Goal: Task Accomplishment & Management: Use online tool/utility

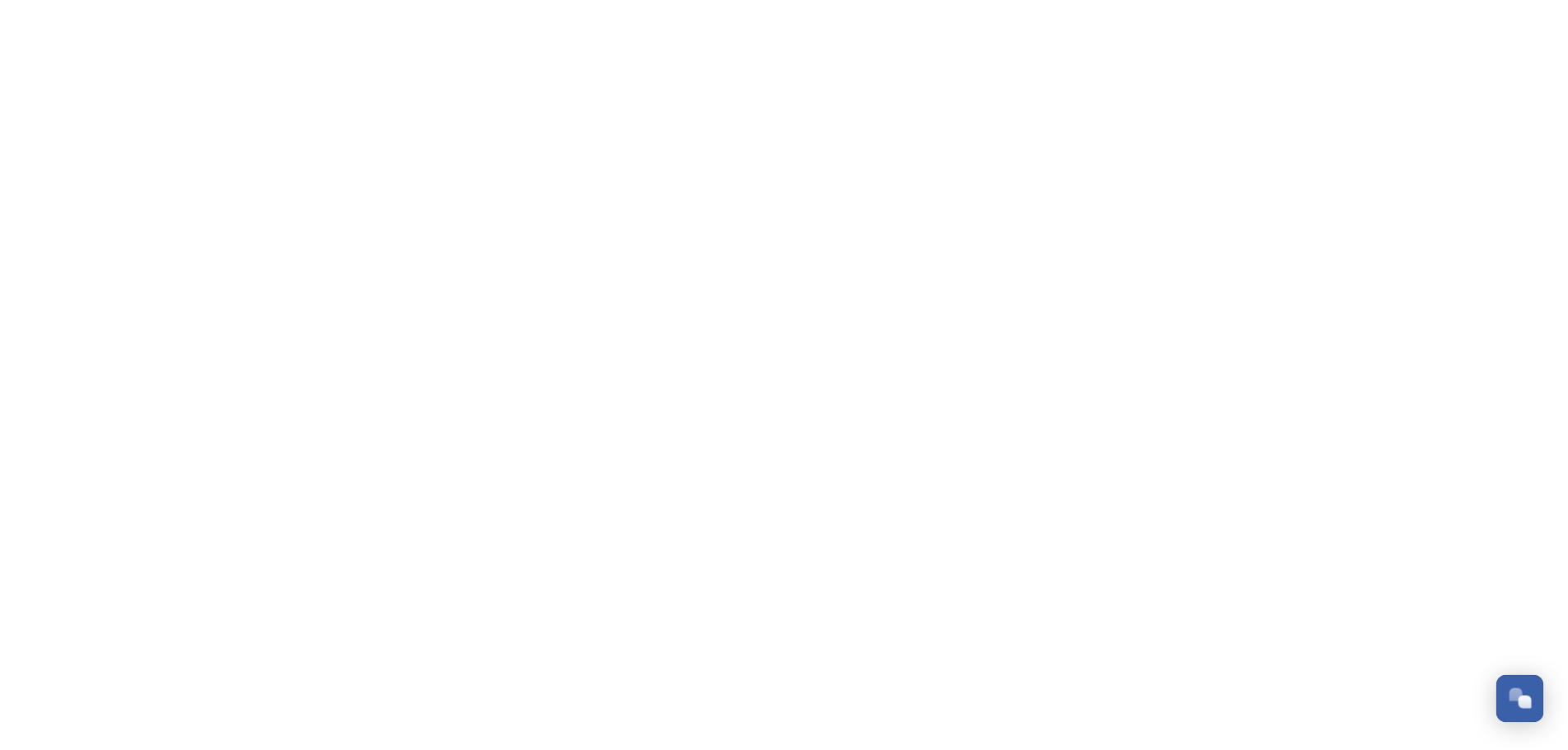
scroll to position [1273, 0]
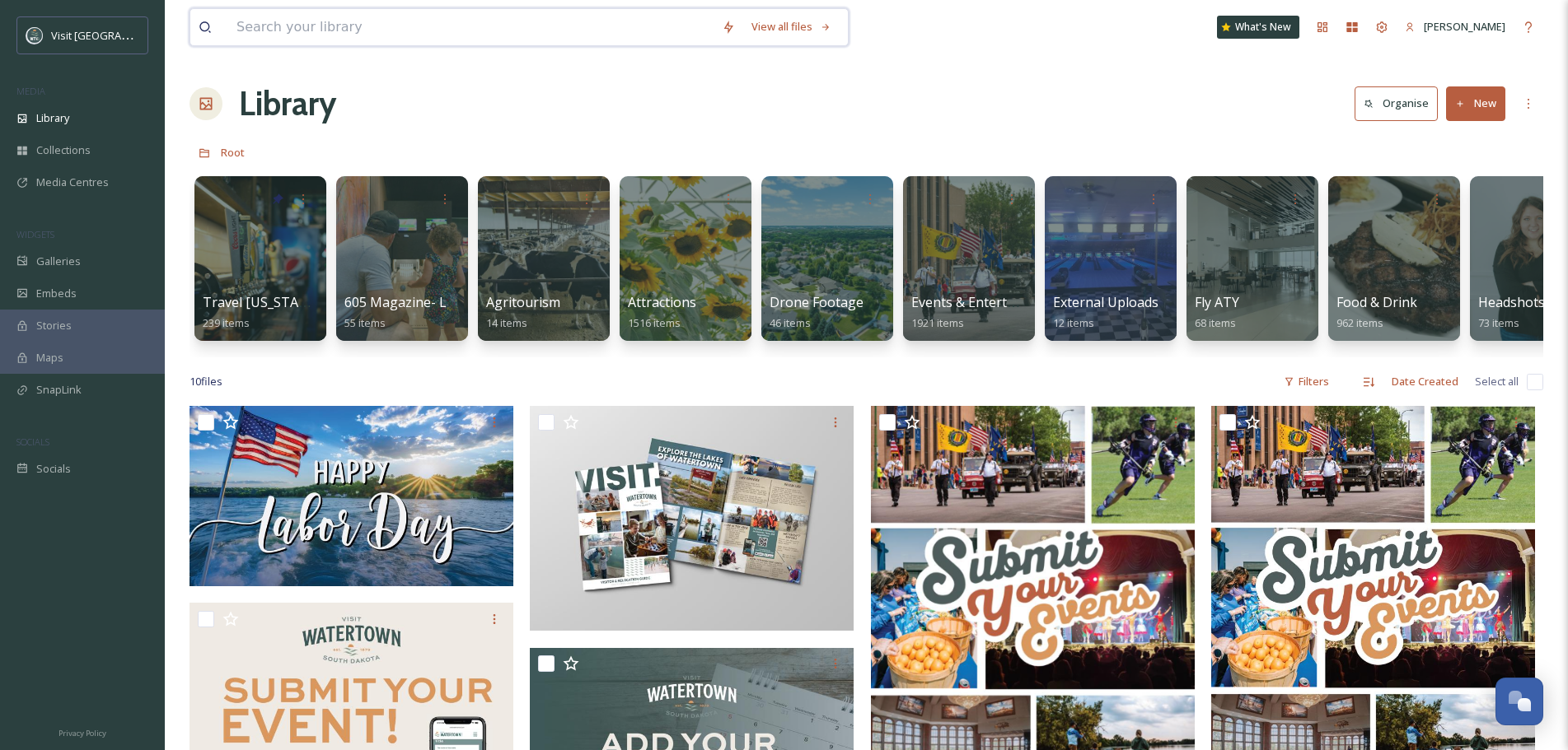
click at [380, 25] on input at bounding box center [470, 27] width 485 height 36
type input "joy ranch"
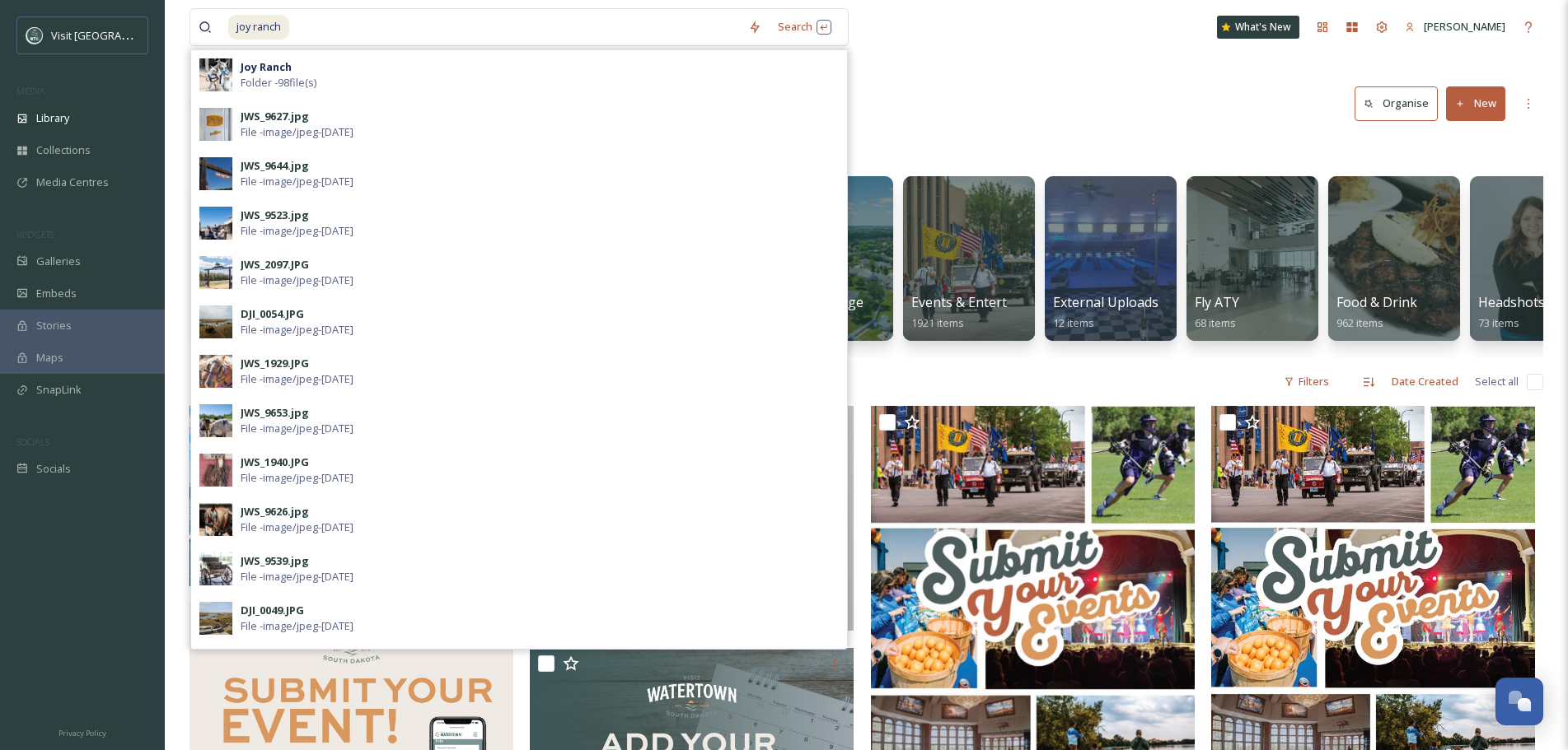
click at [301, 82] on span "Folder - 98 file(s)" at bounding box center [278, 82] width 75 height 15
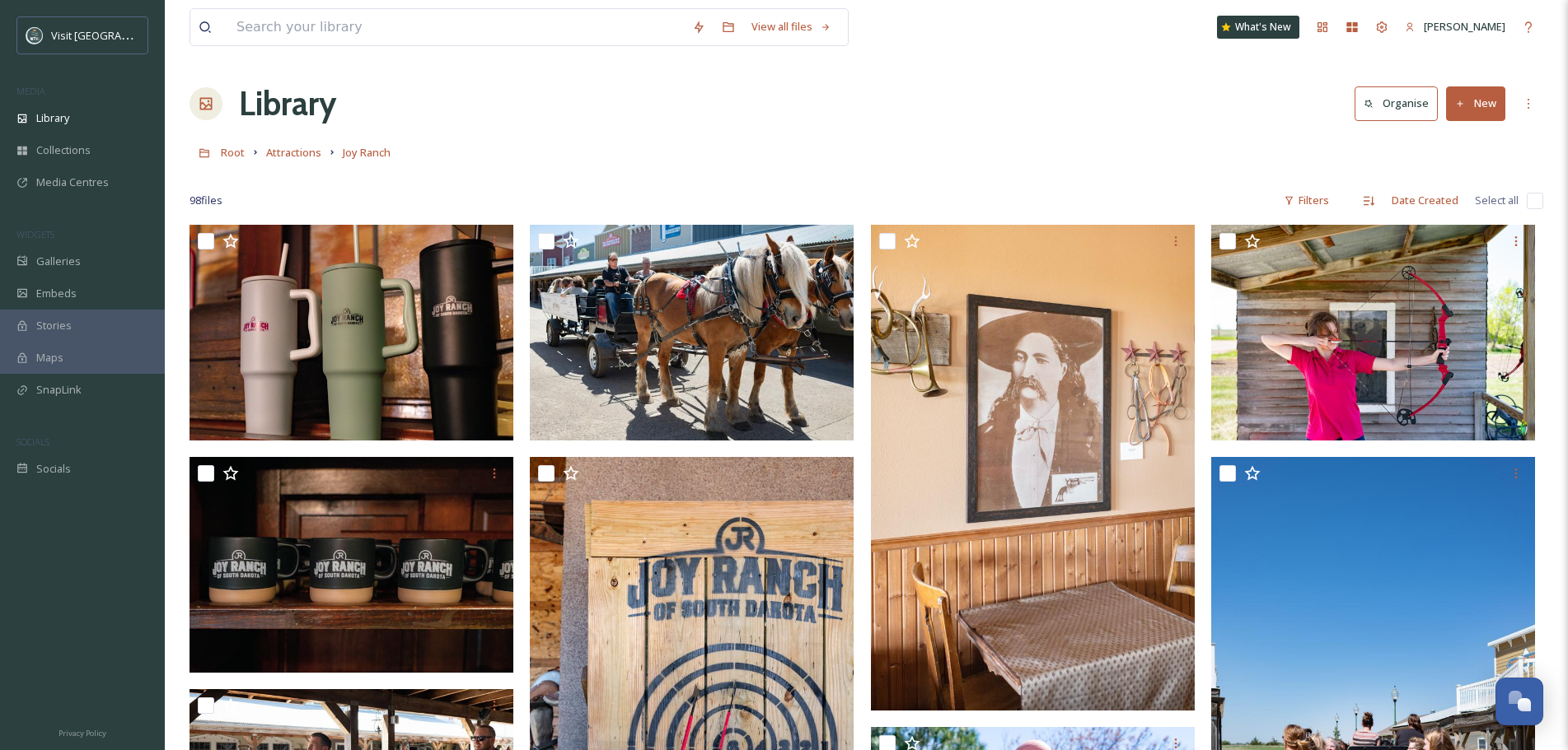
click at [1493, 105] on button "New" at bounding box center [1476, 103] width 59 height 34
click at [1475, 200] on div "Folder" at bounding box center [1458, 207] width 93 height 32
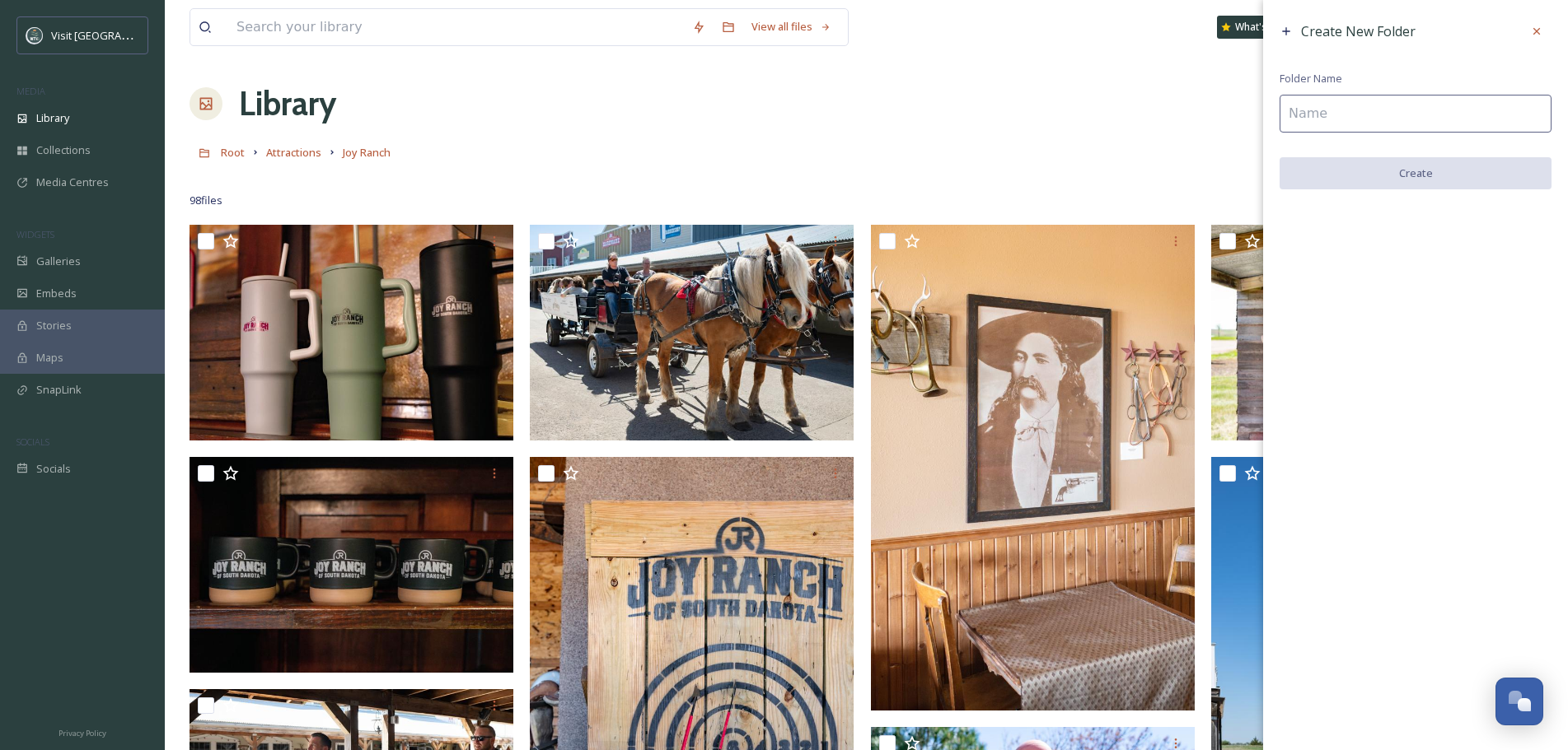
click at [1441, 116] on input at bounding box center [1415, 114] width 272 height 38
click at [1326, 112] on input "Rendevous" at bounding box center [1415, 114] width 272 height 38
type input "Rendezvous"
click at [1470, 166] on button "Create" at bounding box center [1415, 175] width 272 height 34
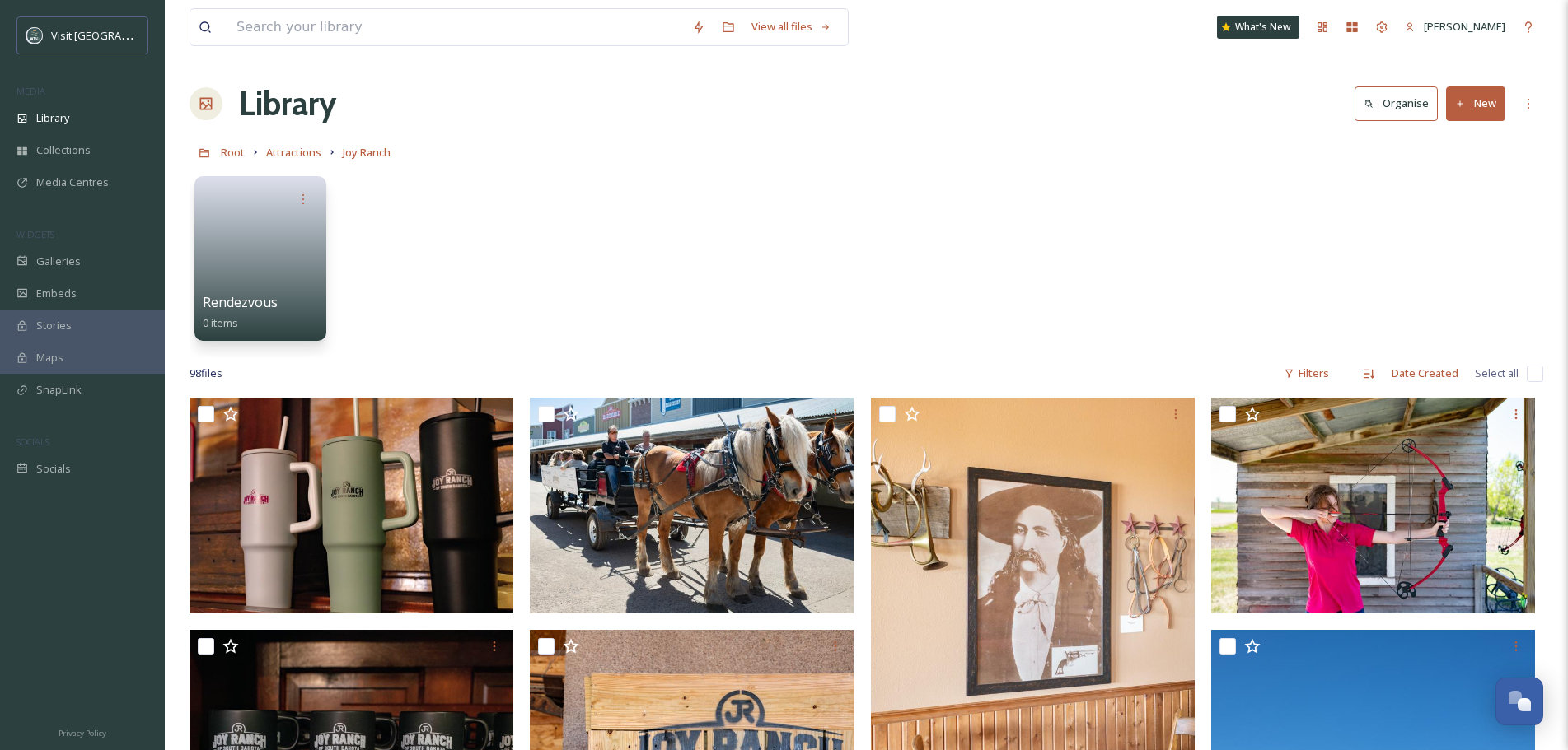
click at [242, 251] on link at bounding box center [260, 253] width 115 height 78
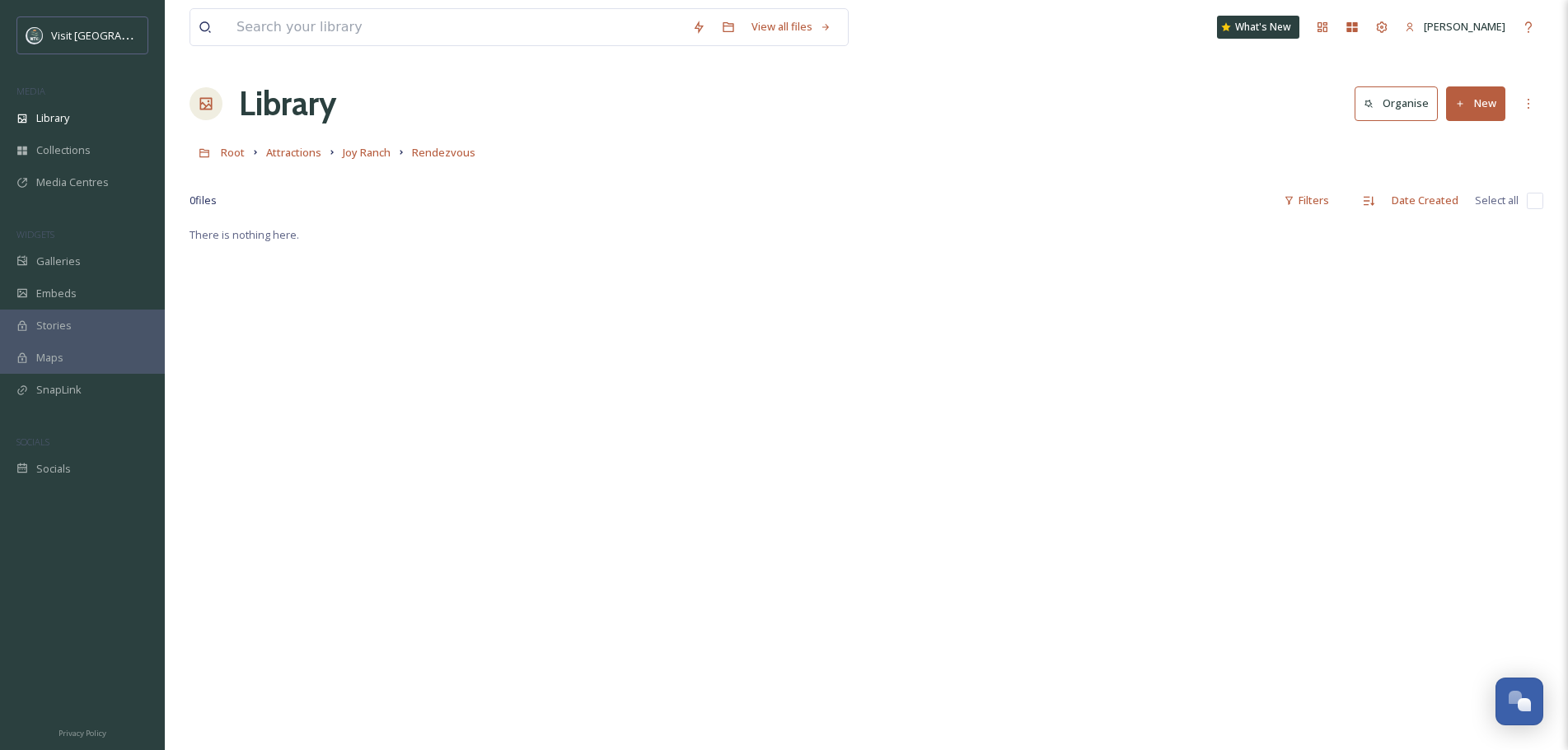
drag, startPoint x: 1115, startPoint y: 362, endPoint x: 1155, endPoint y: 284, distance: 87.7
click at [1044, 397] on div "There is nothing here." at bounding box center [866, 599] width 1354 height 750
click at [1471, 104] on button "New" at bounding box center [1476, 103] width 59 height 34
click at [1492, 151] on div "File Upload" at bounding box center [1458, 142] width 93 height 32
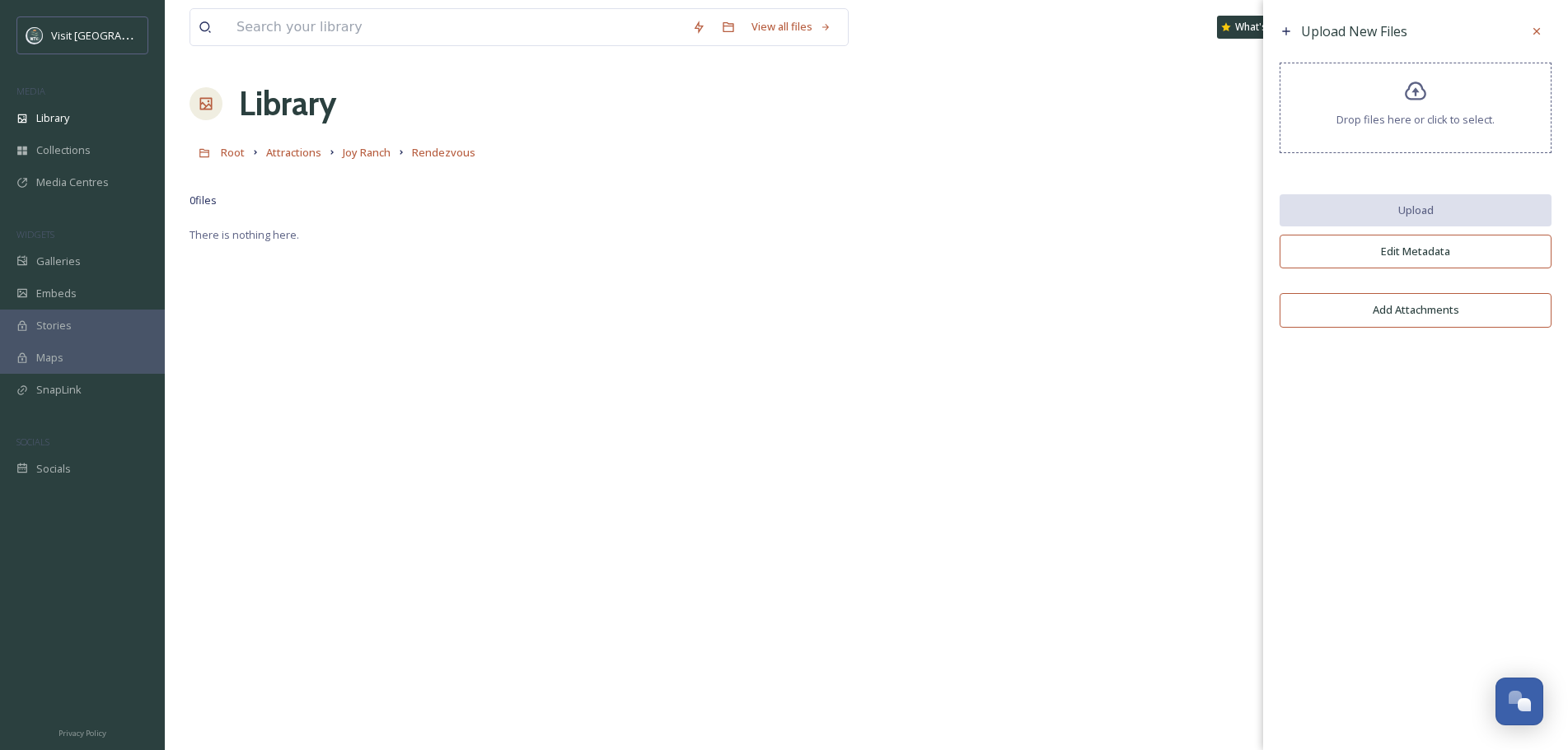
click at [1424, 114] on span "Drop files here or click to select." at bounding box center [1415, 119] width 158 height 15
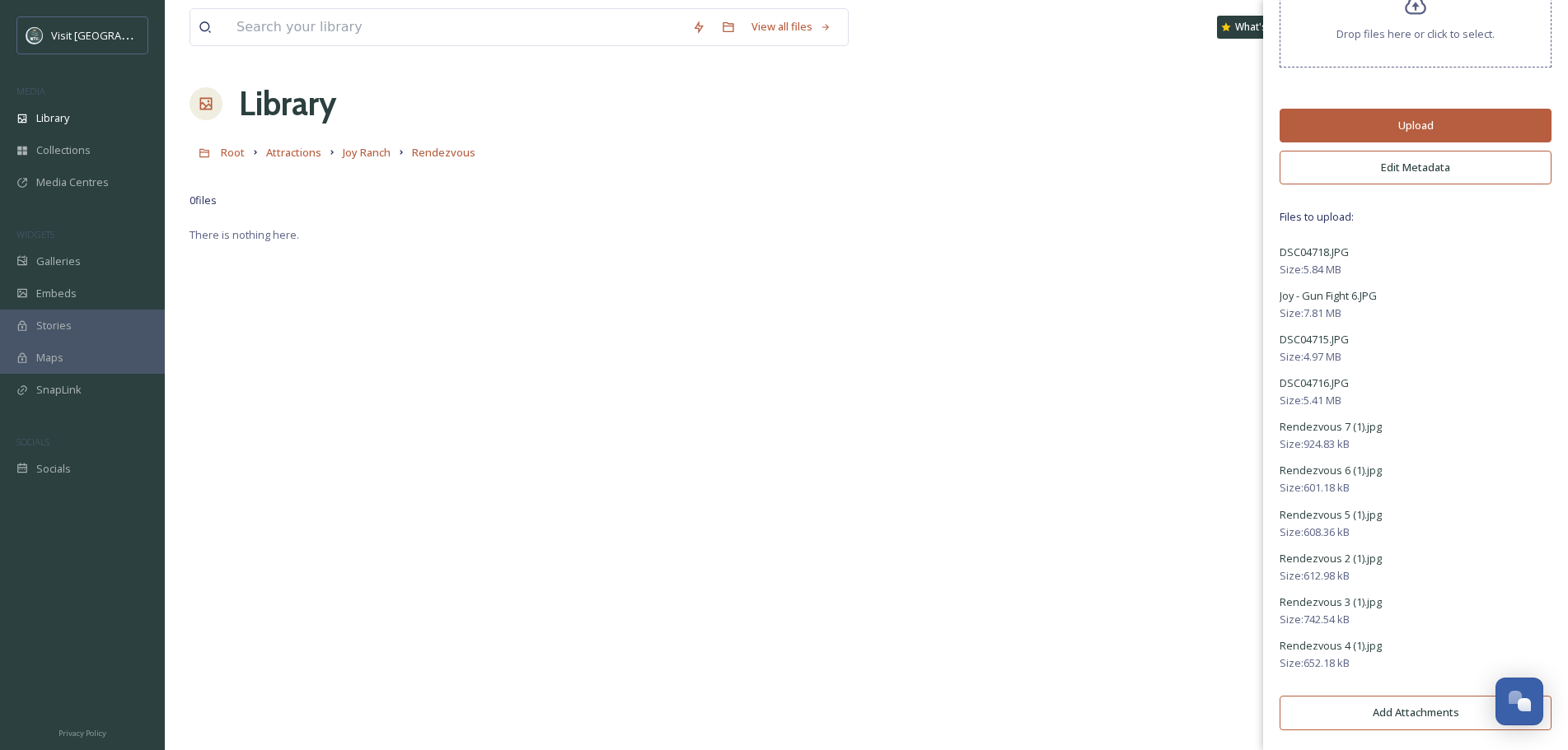
scroll to position [89, 0]
click at [1451, 165] on button "Edit Metadata" at bounding box center [1415, 164] width 272 height 34
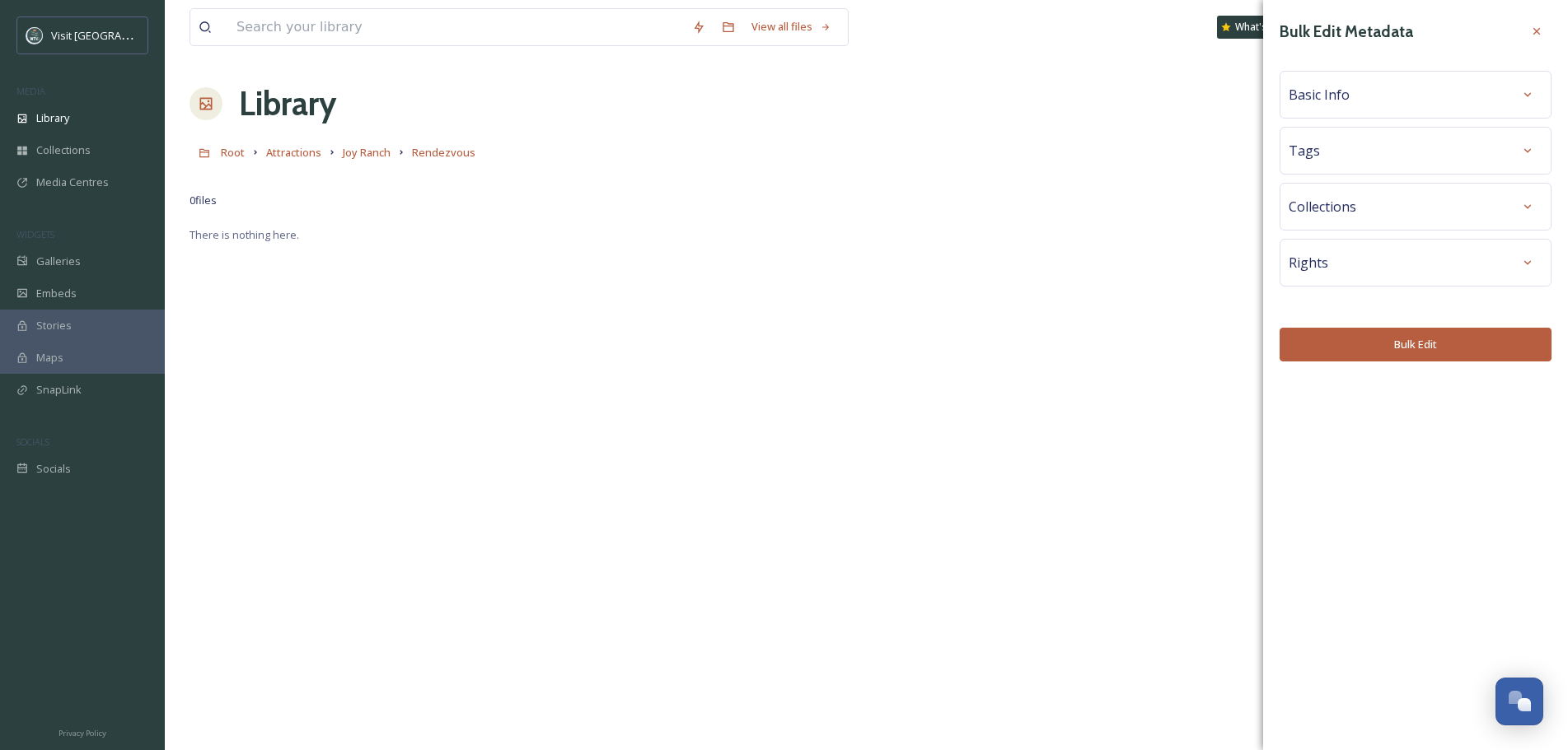
click at [1424, 103] on div "Basic Info" at bounding box center [1415, 94] width 253 height 30
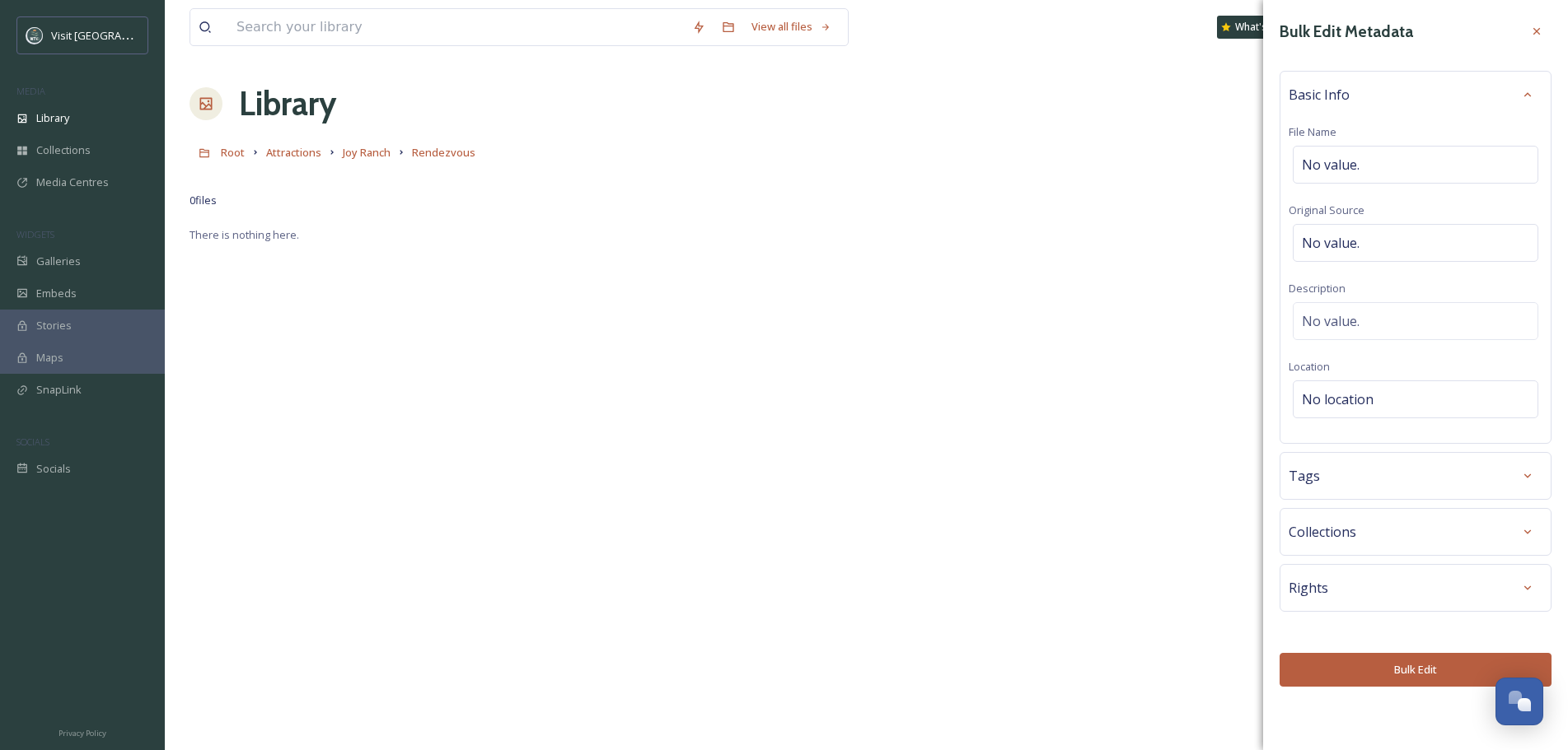
click at [1393, 391] on div "No location" at bounding box center [1415, 399] width 246 height 38
click at [1393, 391] on input at bounding box center [1415, 399] width 244 height 36
type input "Joy Ranch of [US_STATE]"
click at [1375, 442] on div "Joy Ranch [STREET_ADDRESS][PERSON_NAME]" at bounding box center [1371, 450] width 137 height 40
click at [1350, 483] on div "Tags" at bounding box center [1415, 475] width 253 height 30
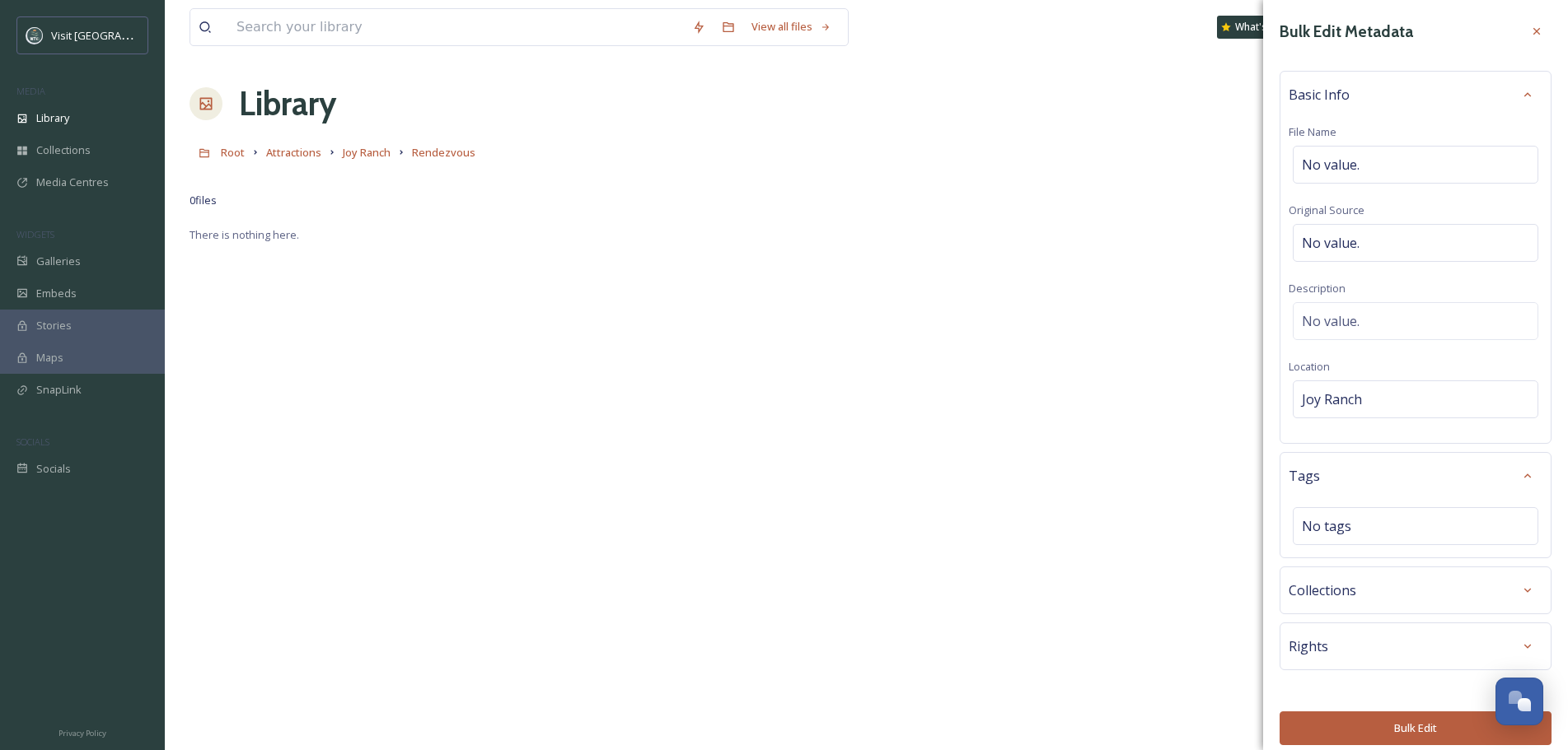
click at [1327, 602] on div "Collections" at bounding box center [1415, 590] width 253 height 30
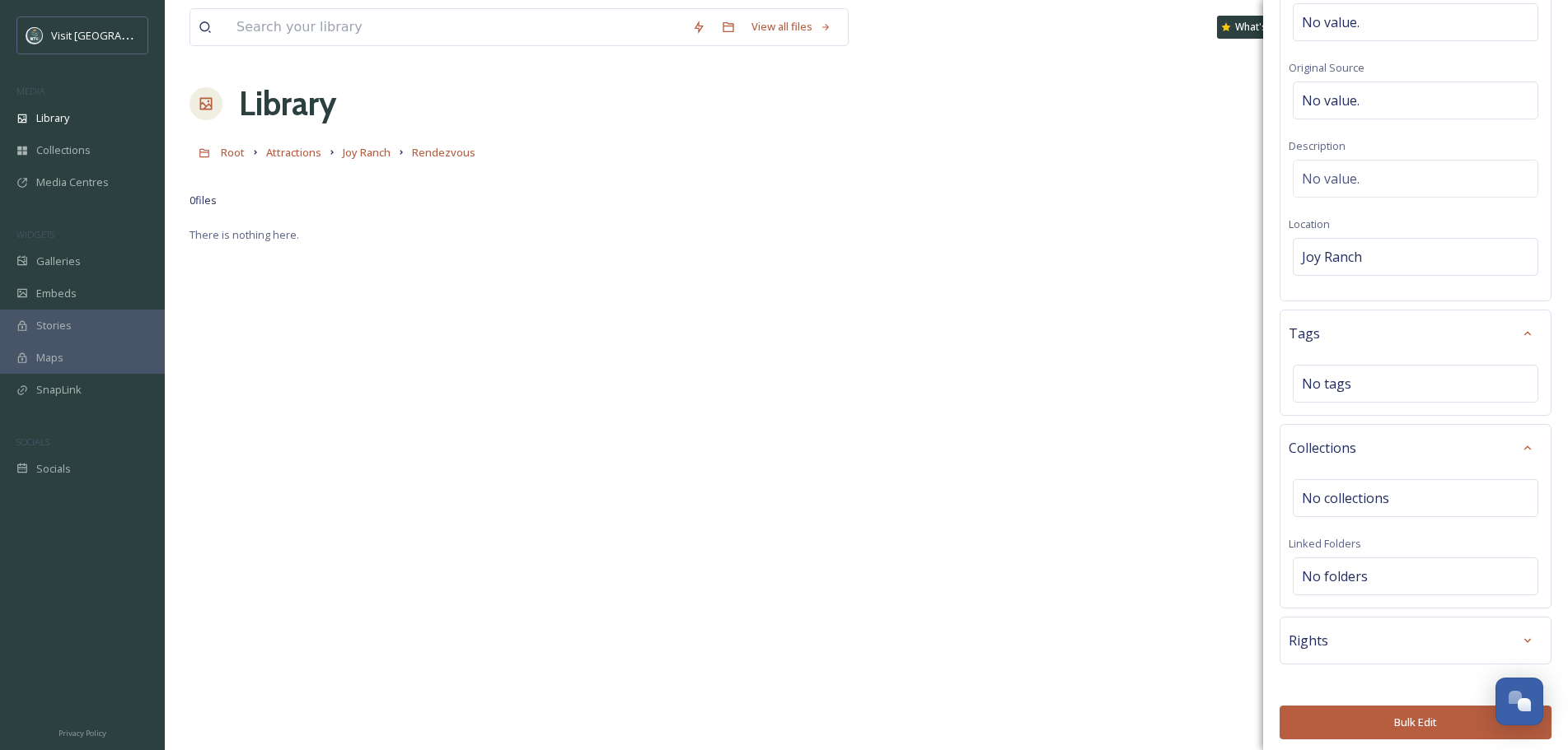
scroll to position [148, 0]
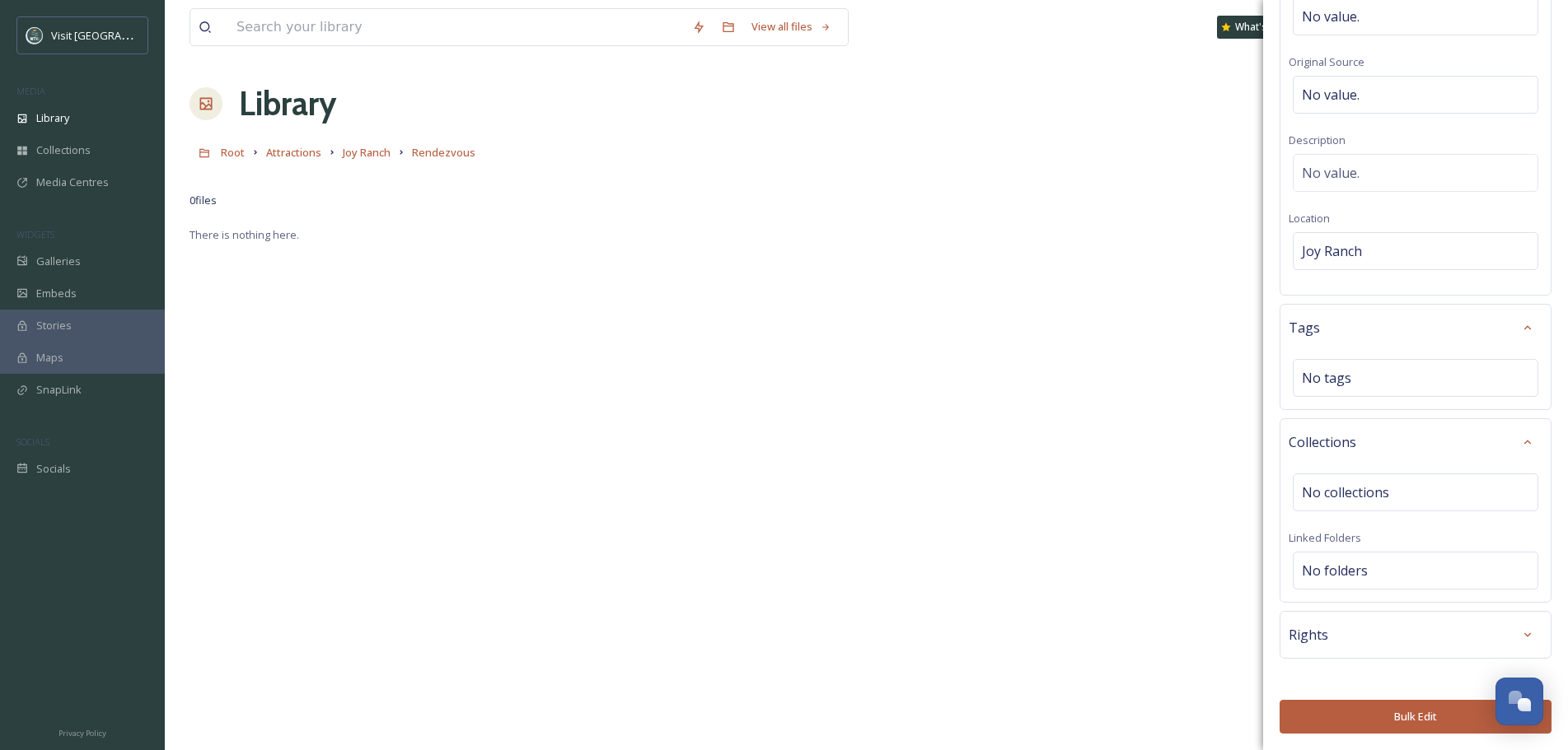
click at [1344, 714] on icon at bounding box center [1340, 718] width 12 height 12
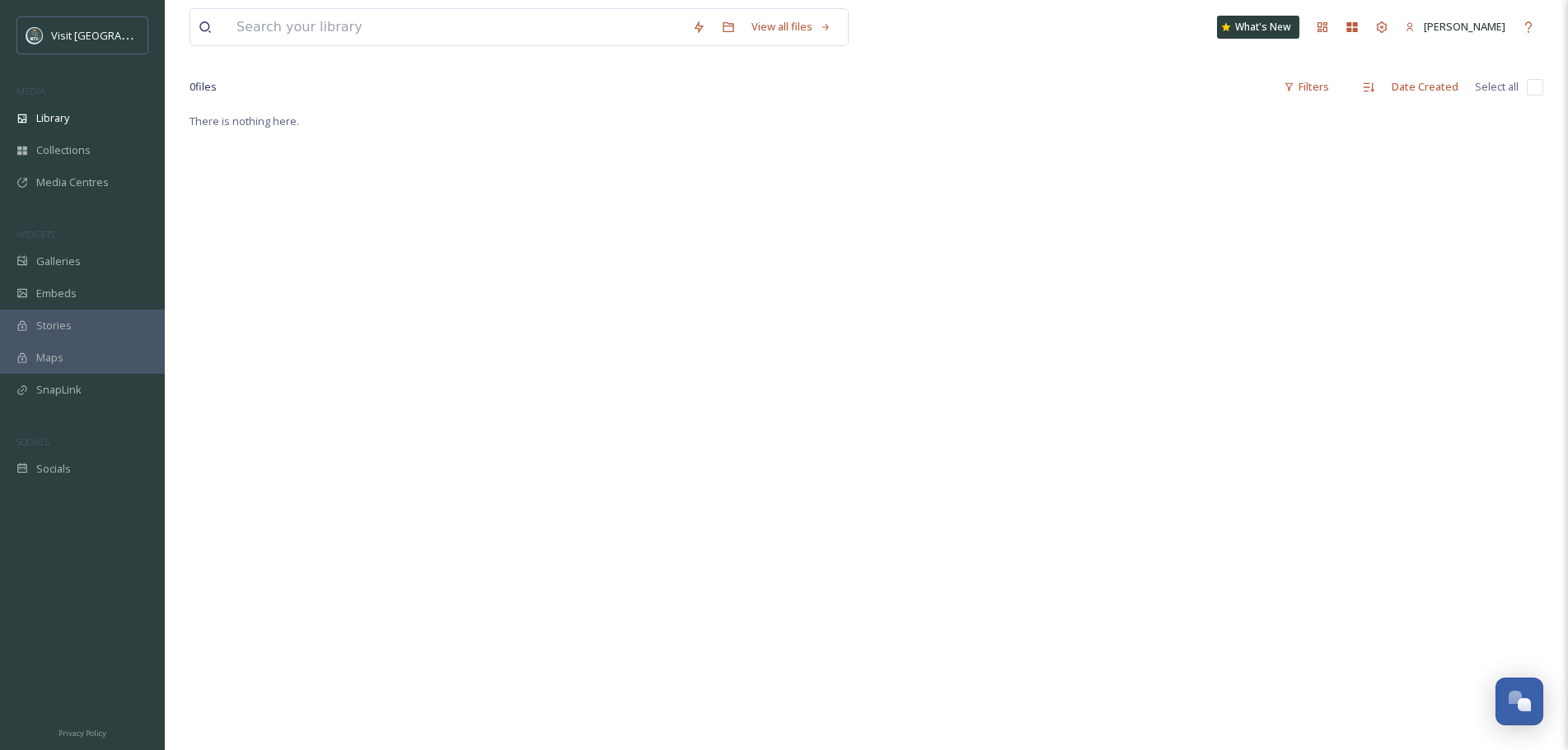
scroll to position [0, 0]
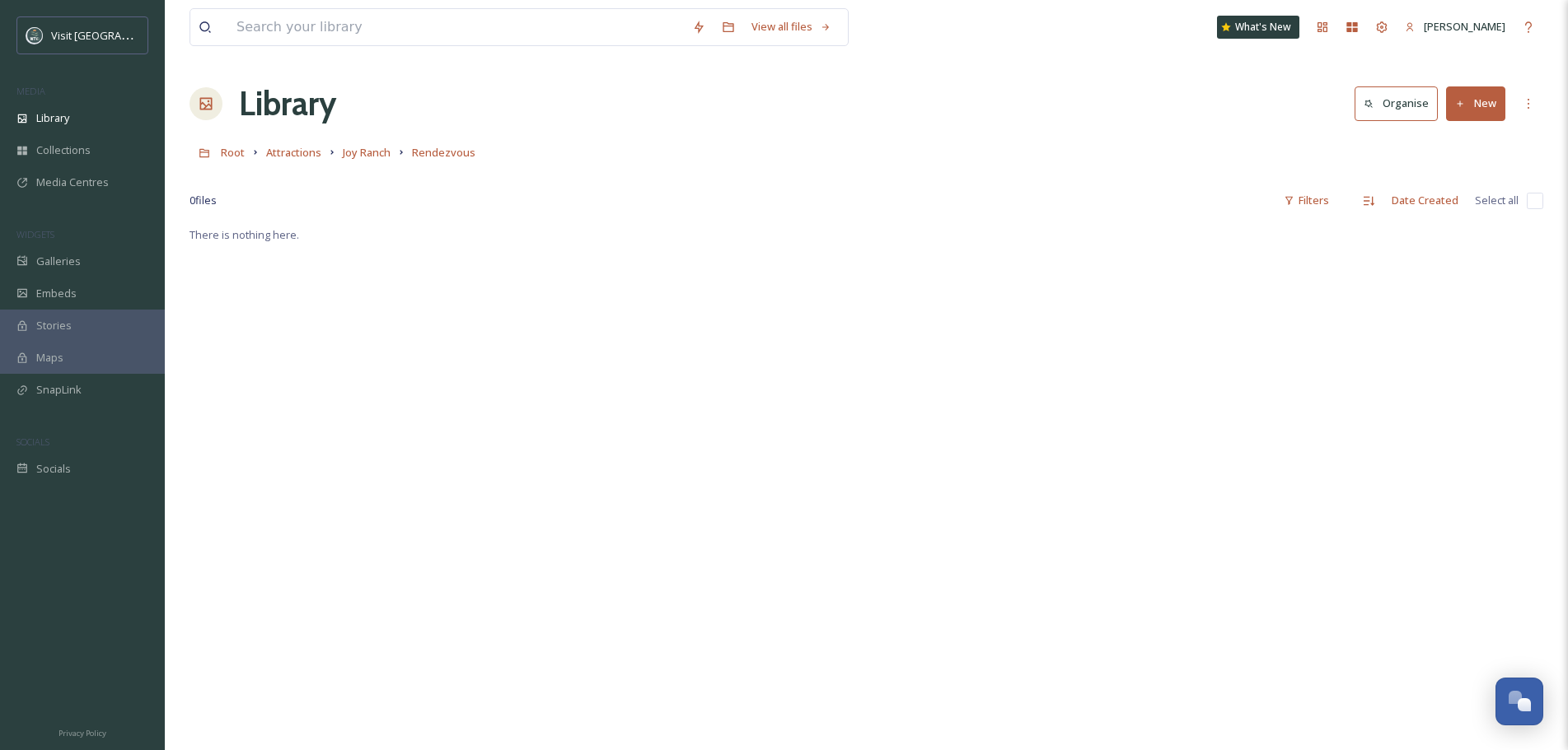
click at [931, 427] on div "There is nothing here." at bounding box center [866, 599] width 1354 height 750
click at [448, 157] on span "Rendezvous" at bounding box center [443, 152] width 64 height 14
click at [360, 152] on span "Joy Ranch" at bounding box center [366, 152] width 47 height 14
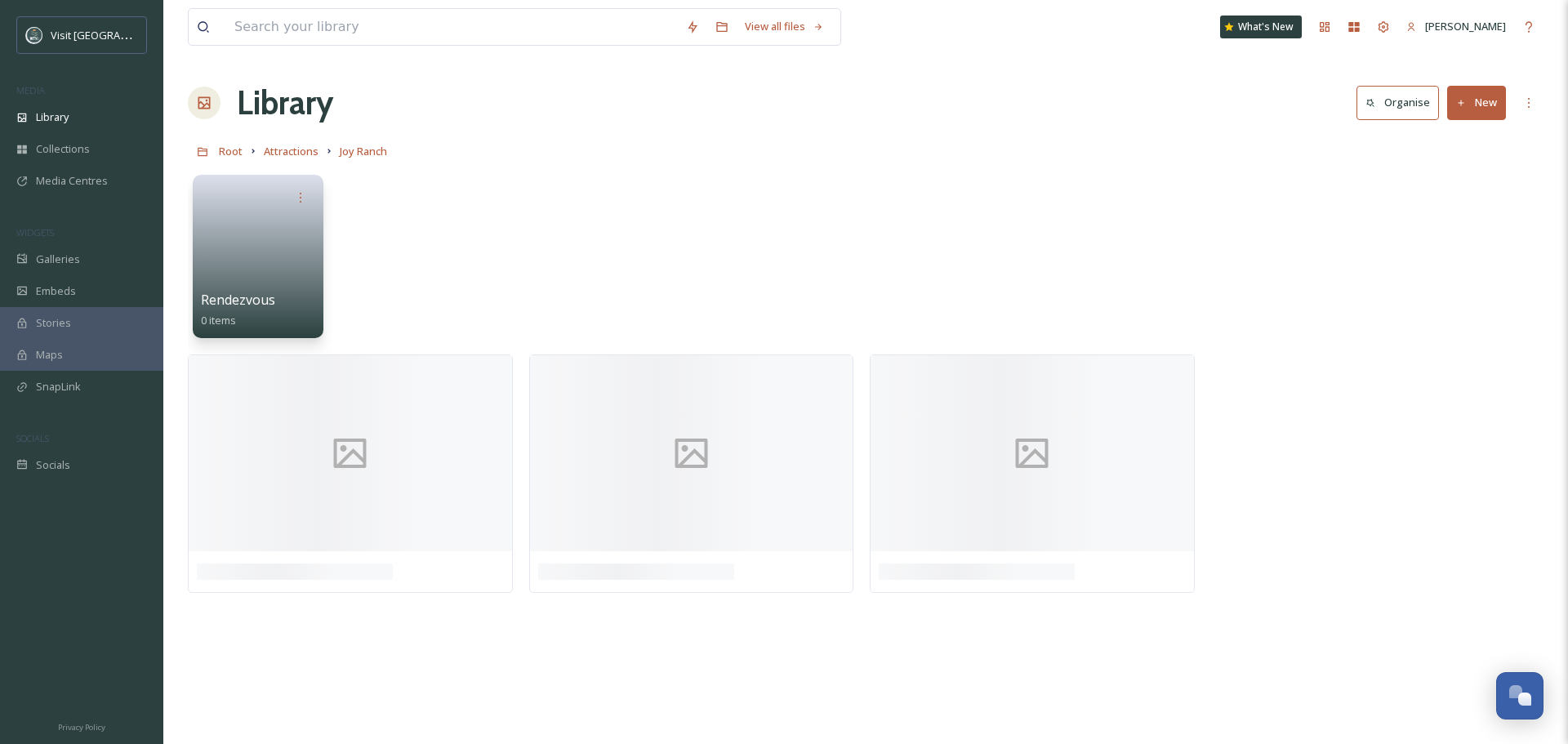
click at [280, 243] on link at bounding box center [258, 251] width 114 height 77
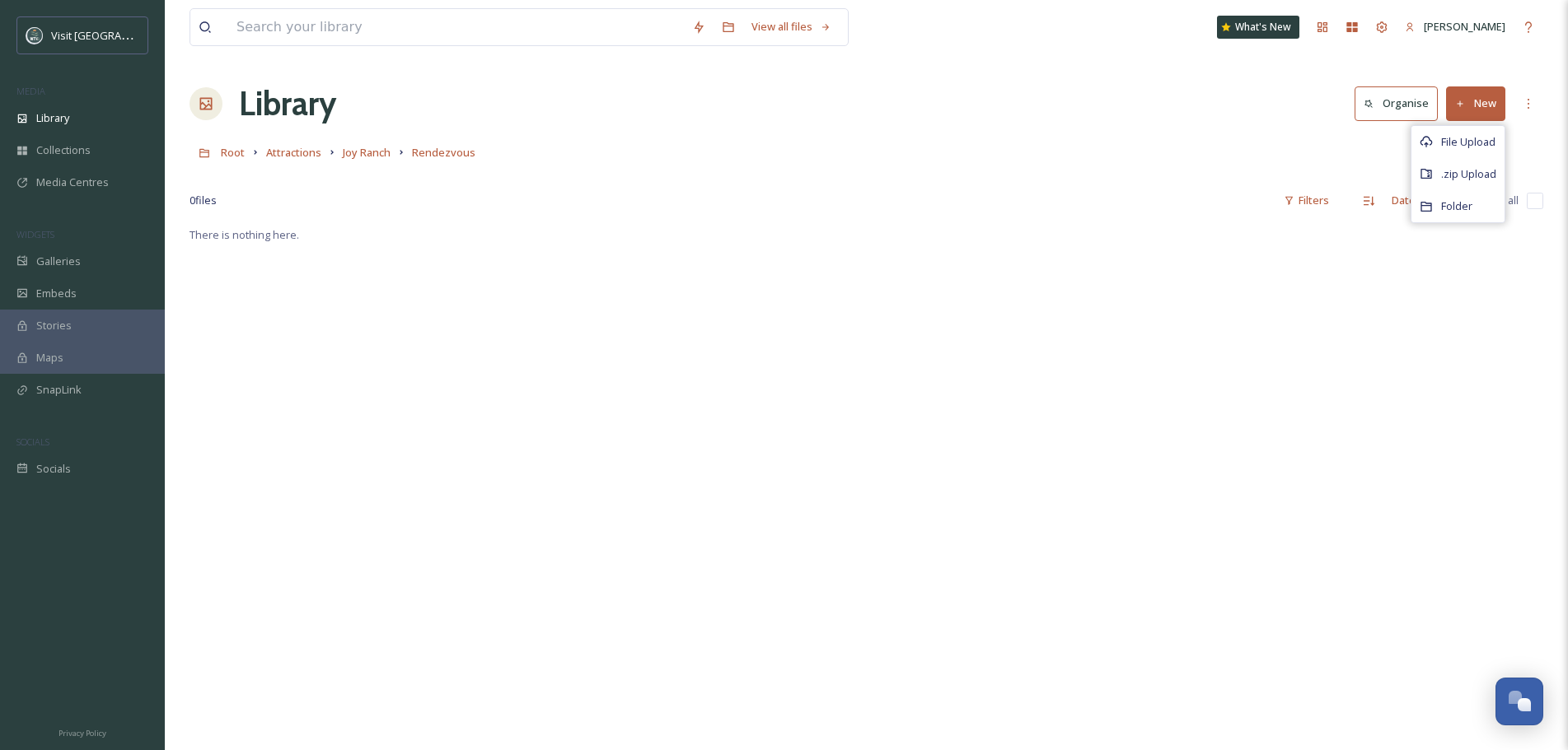
click at [1470, 134] on span "File Upload" at bounding box center [1468, 142] width 54 height 15
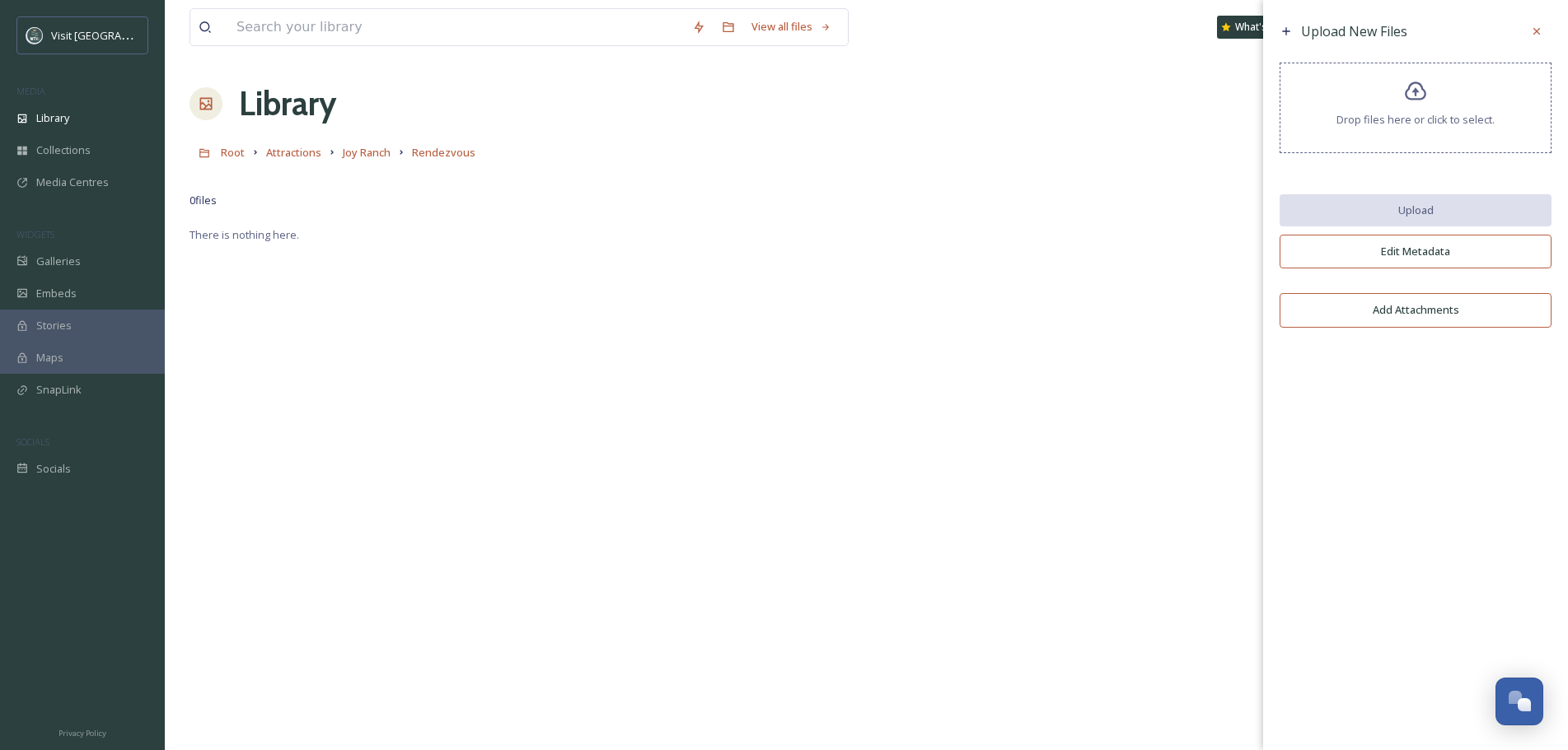
click at [1425, 95] on icon at bounding box center [1415, 91] width 21 height 19
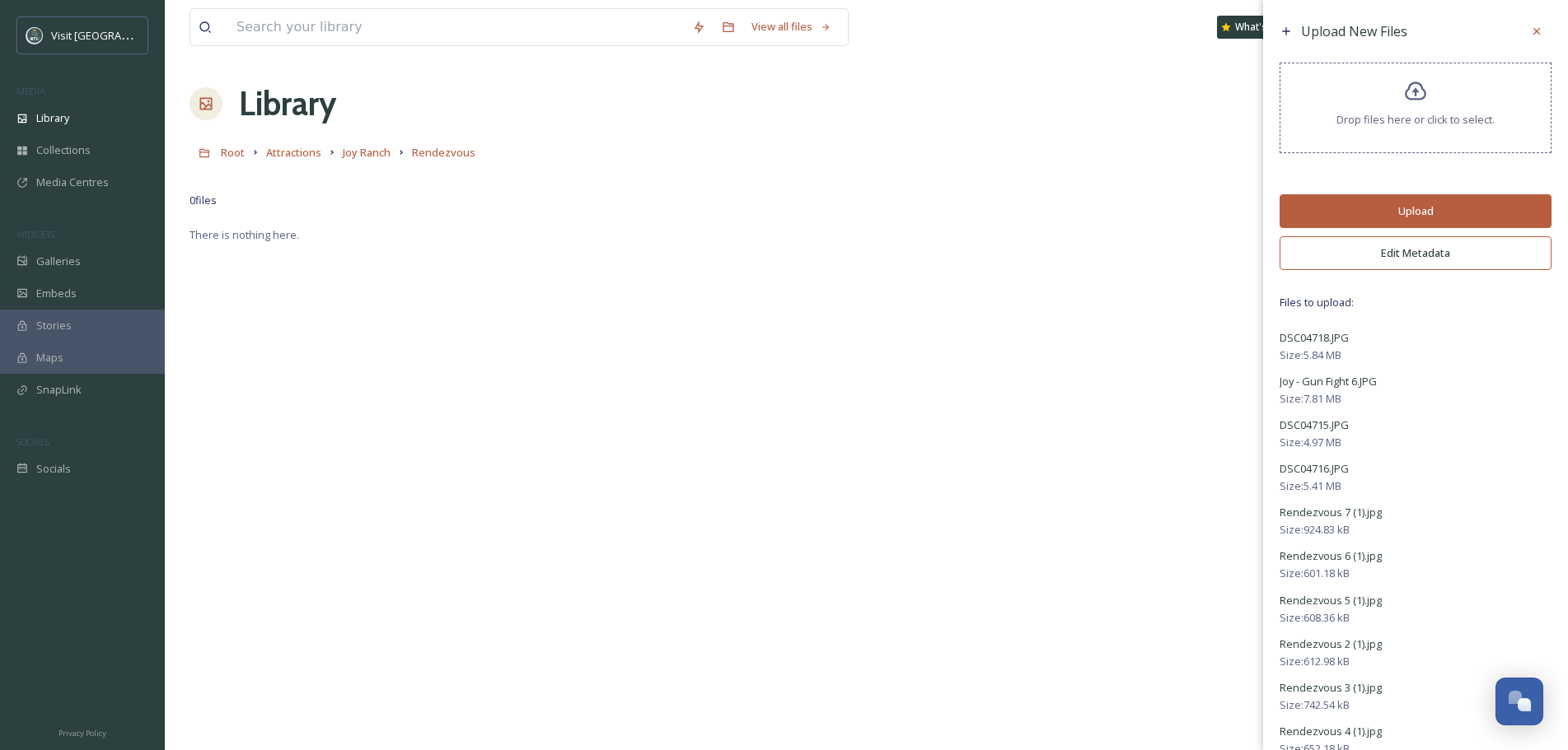
click at [1365, 199] on button "Upload" at bounding box center [1415, 211] width 272 height 34
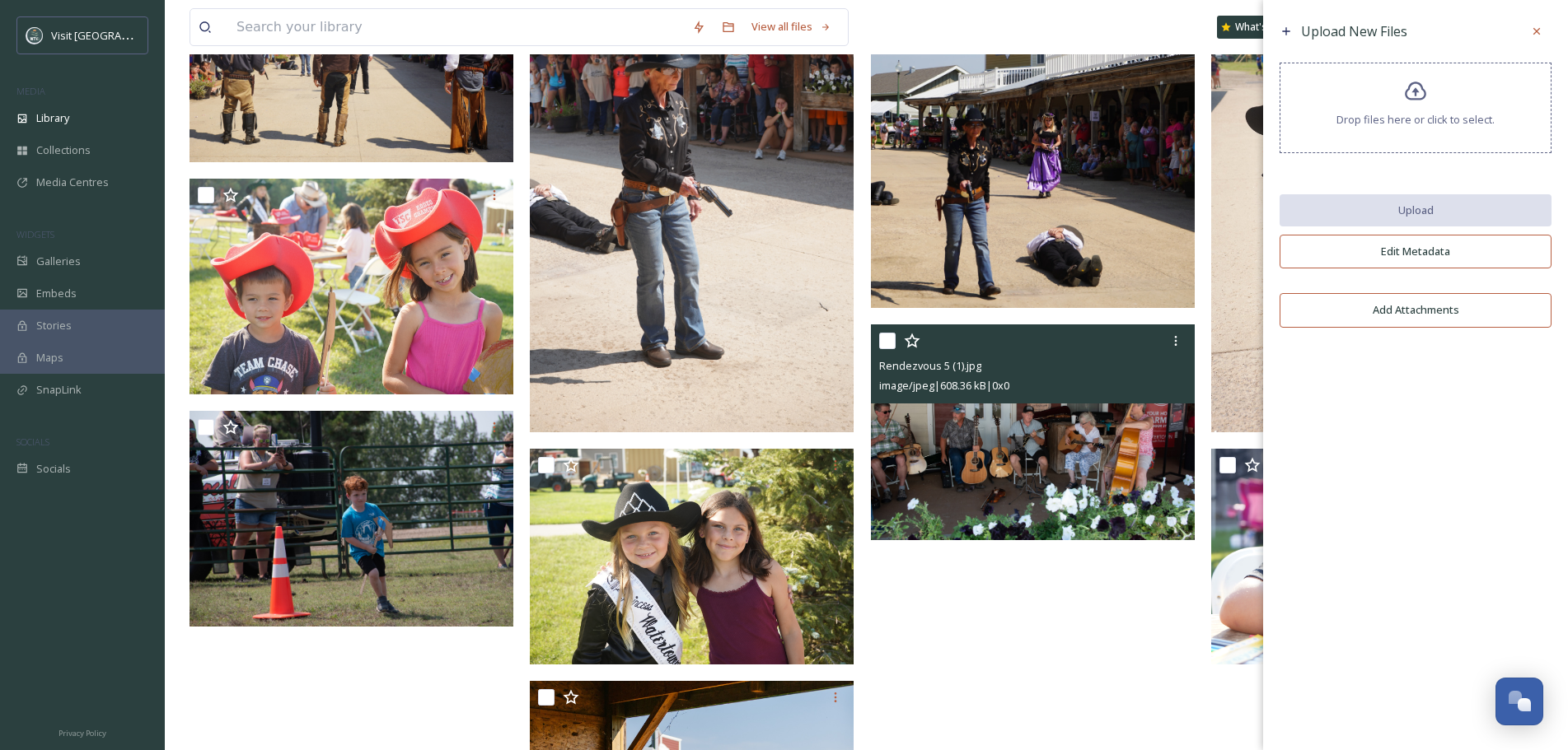
scroll to position [330, 0]
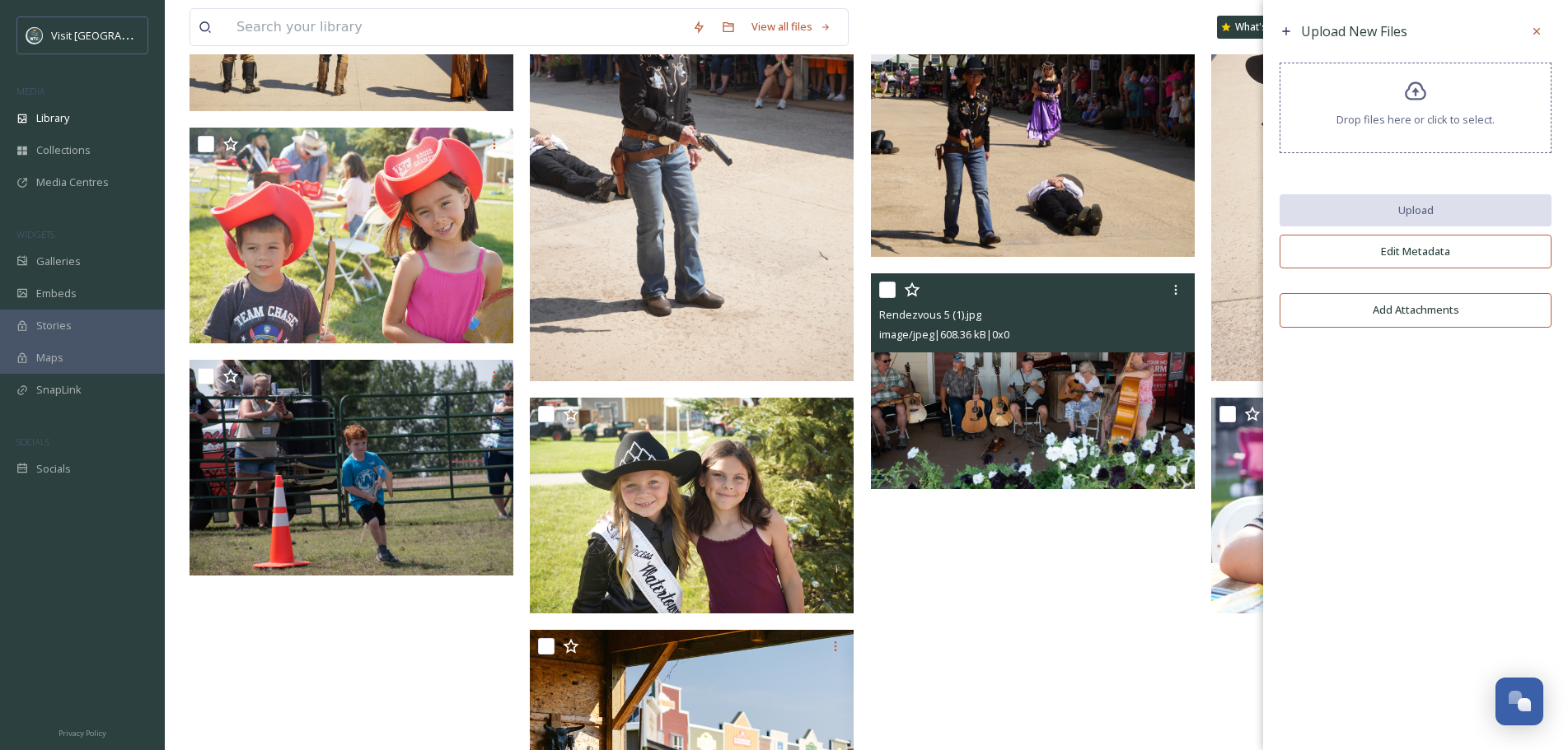
click at [1173, 292] on icon at bounding box center [1176, 290] width 14 height 14
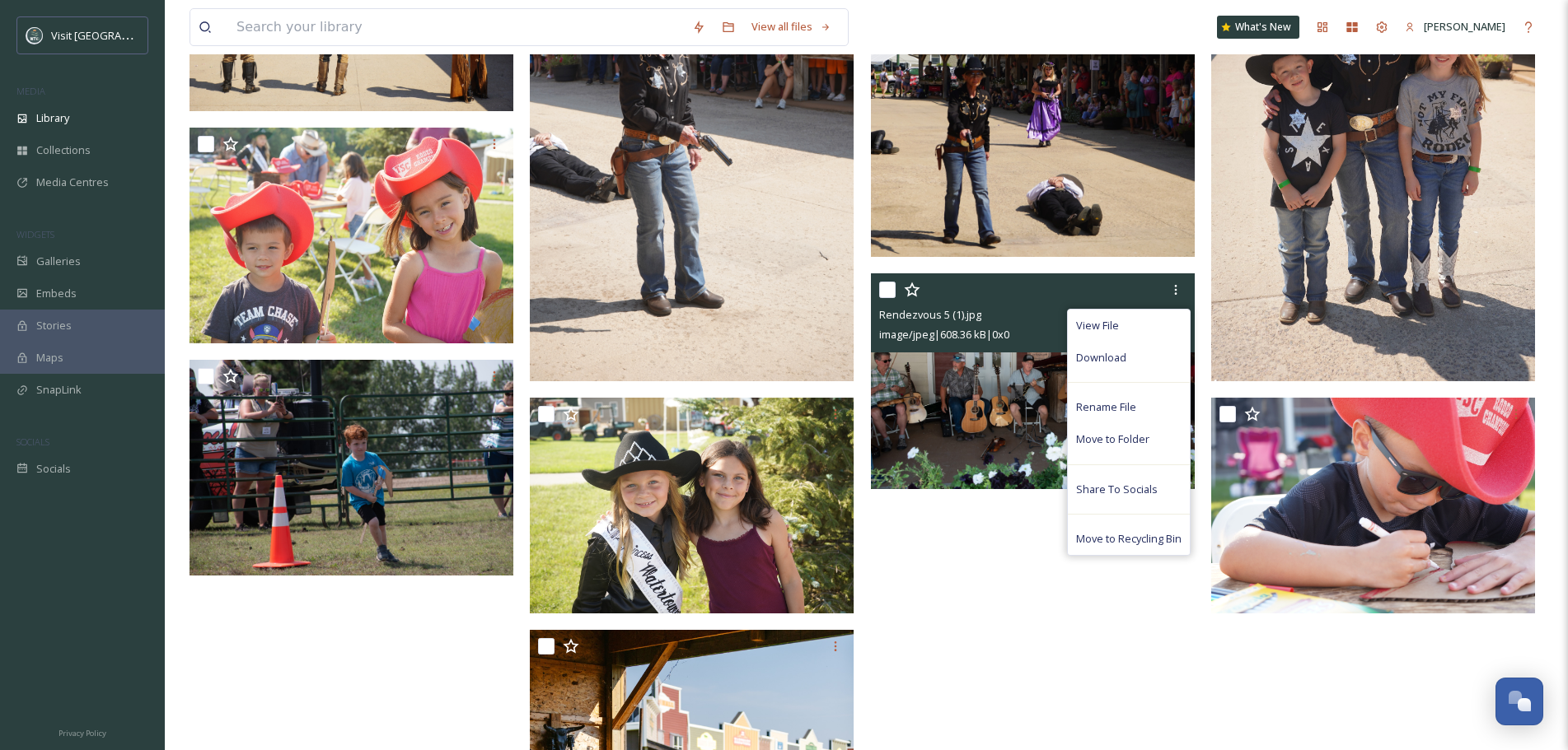
click at [1135, 363] on div "Download" at bounding box center [1129, 358] width 122 height 32
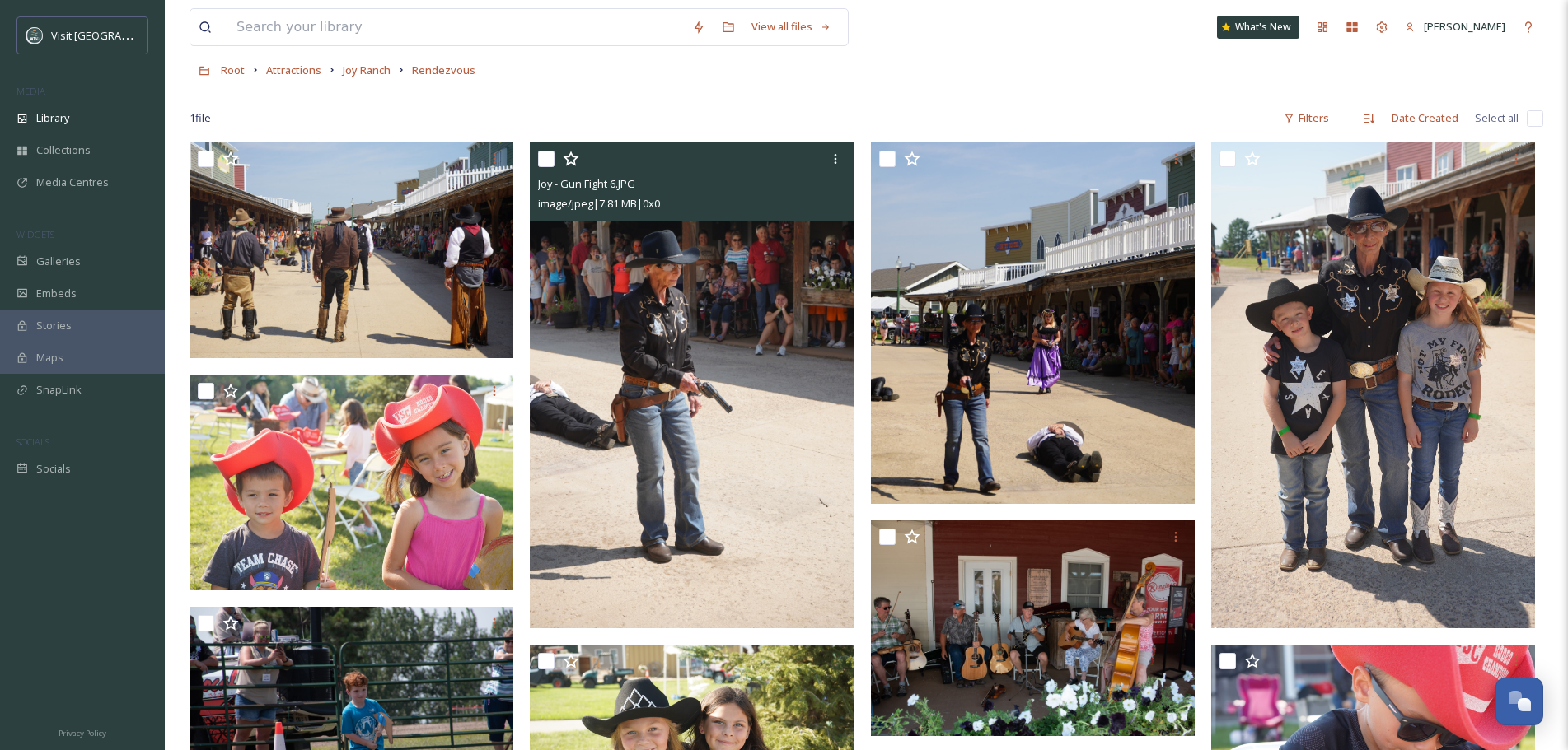
scroll to position [0, 0]
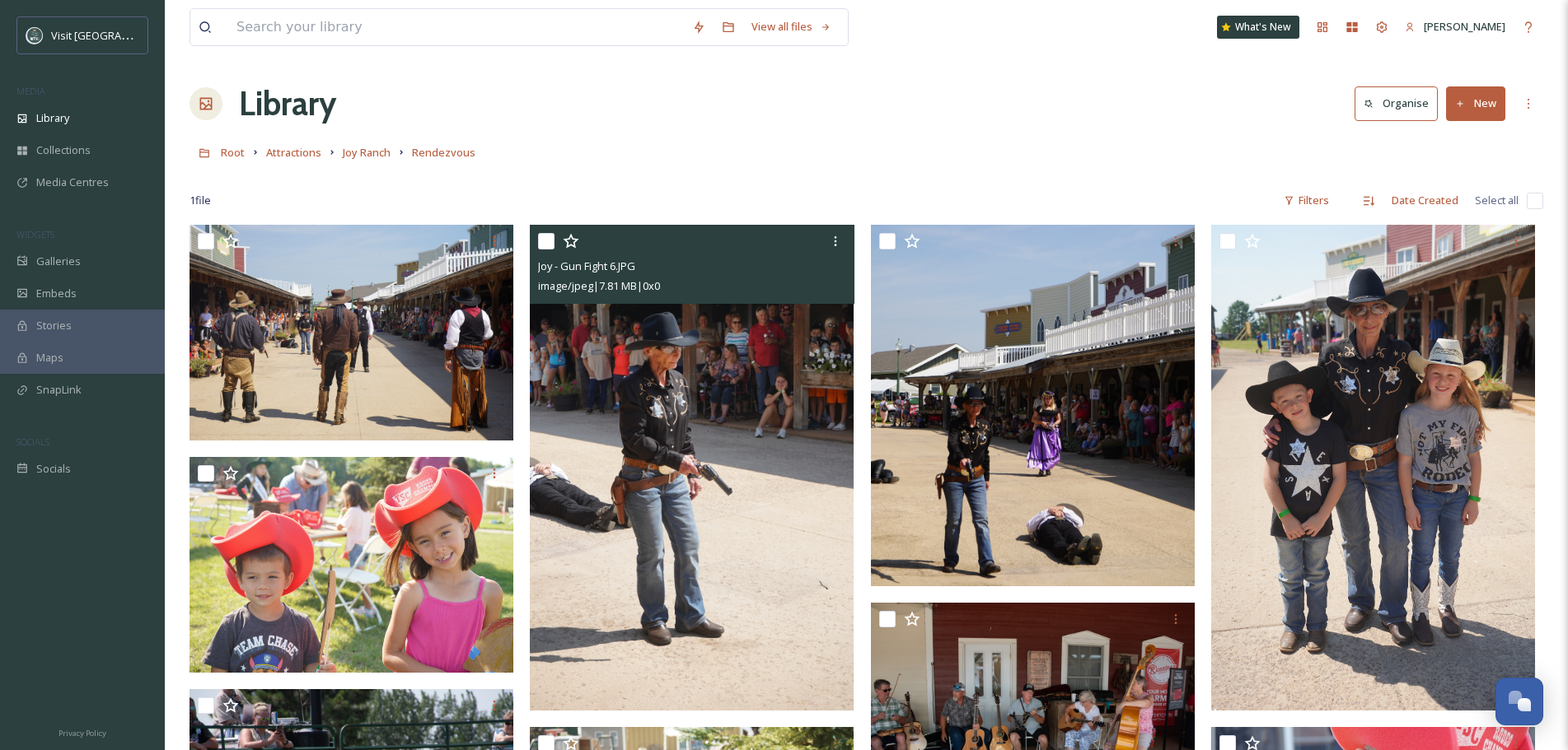
click at [842, 239] on div at bounding box center [835, 241] width 30 height 30
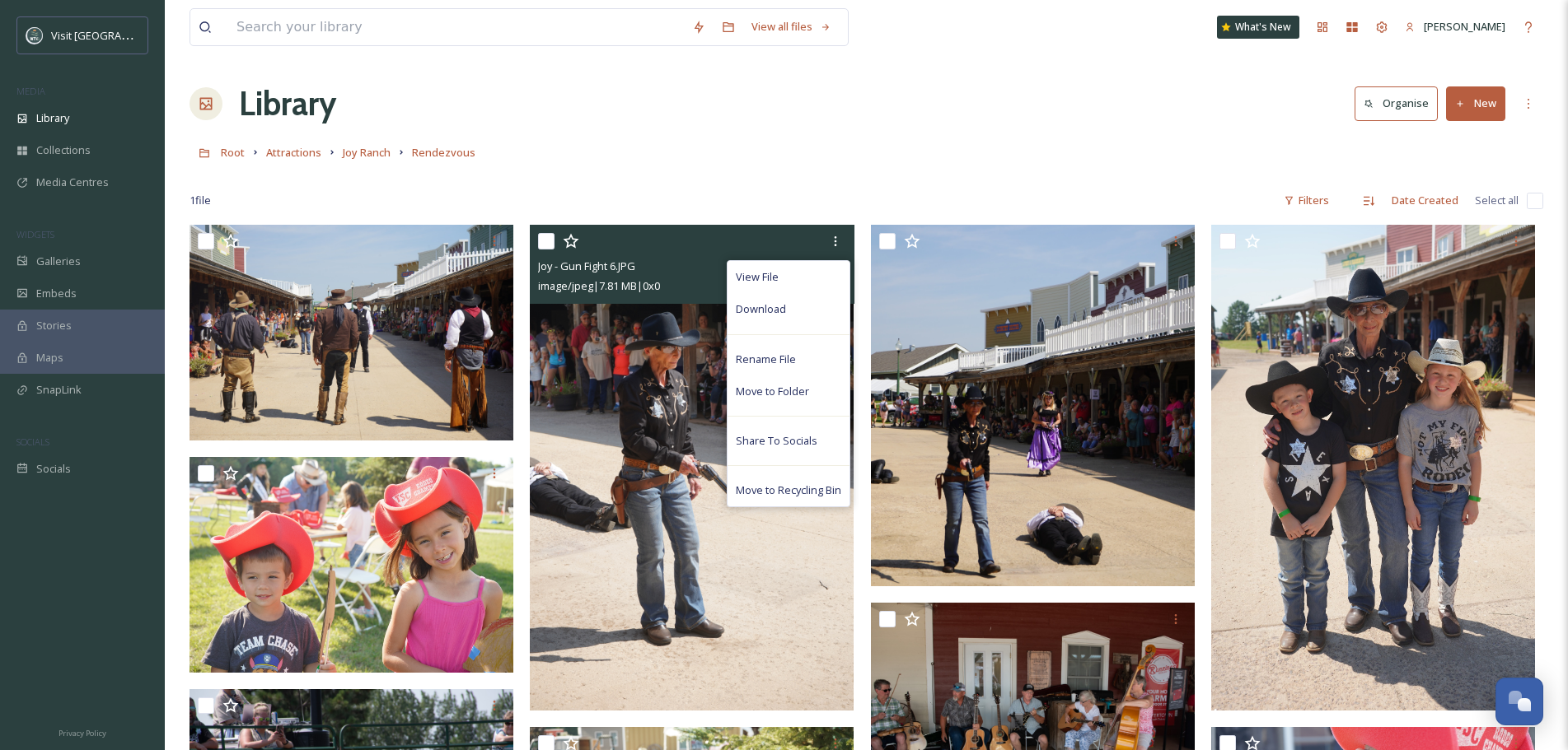
click at [828, 311] on div "Download" at bounding box center [788, 309] width 122 height 32
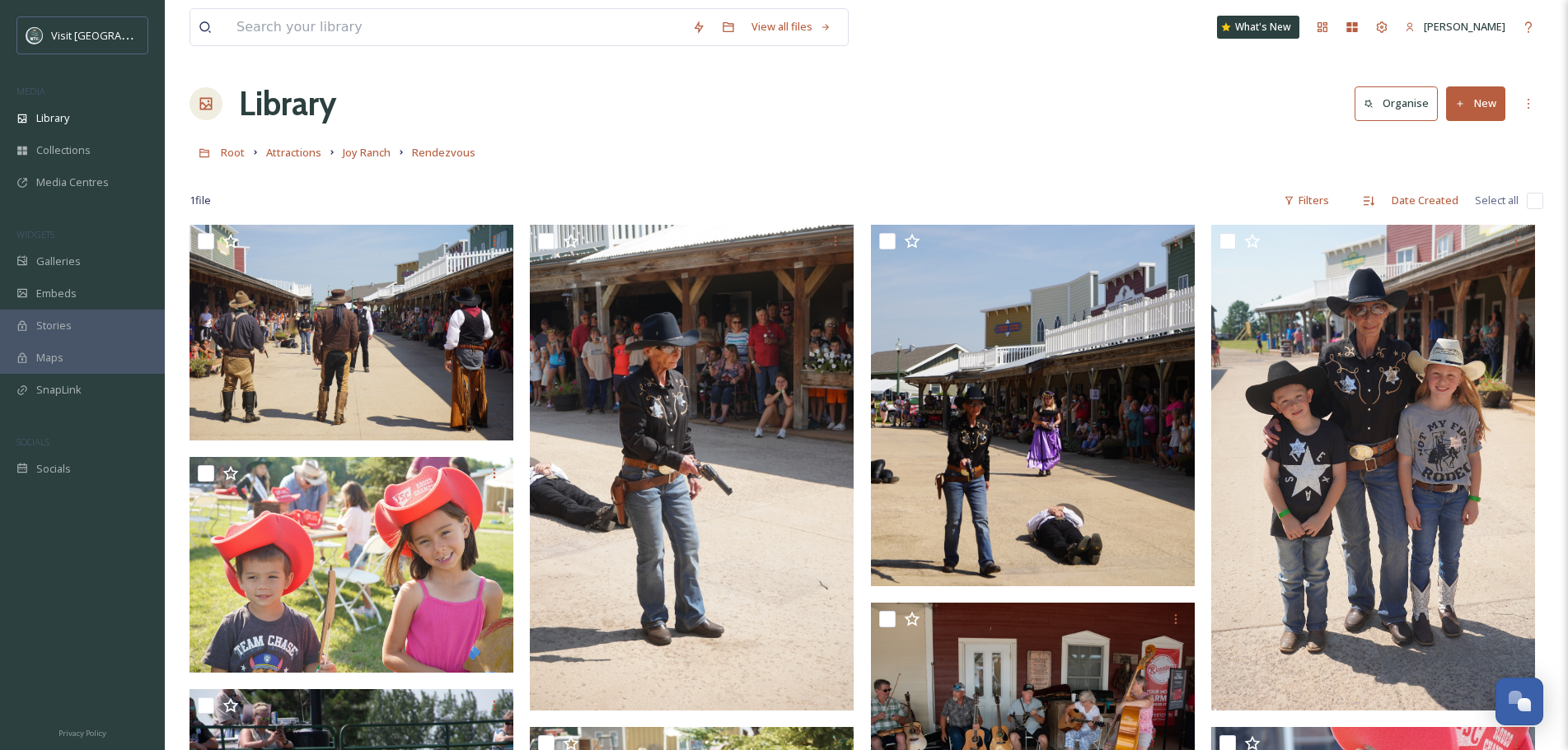
click at [375, 154] on span "Joy Ranch" at bounding box center [366, 152] width 47 height 14
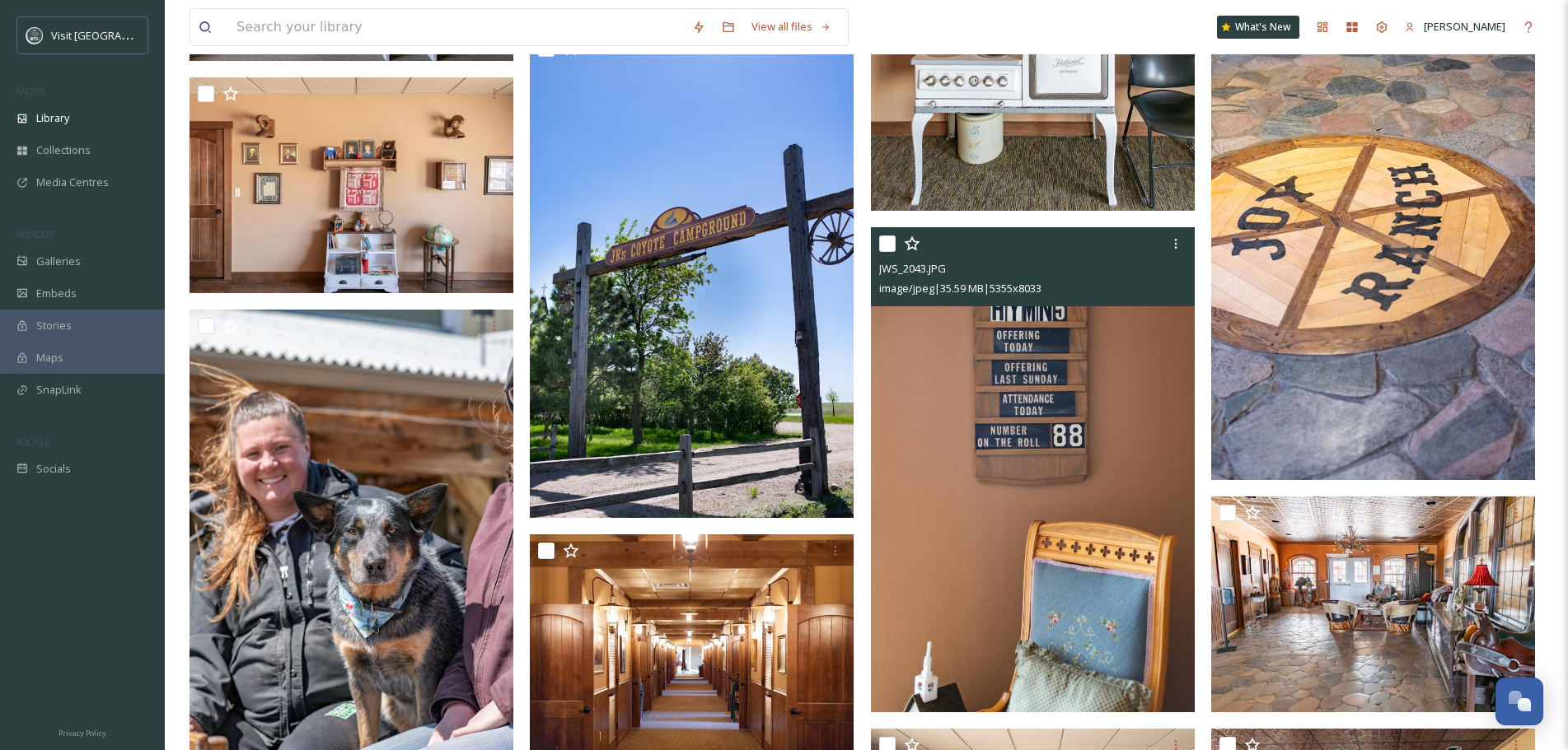
scroll to position [3459, 0]
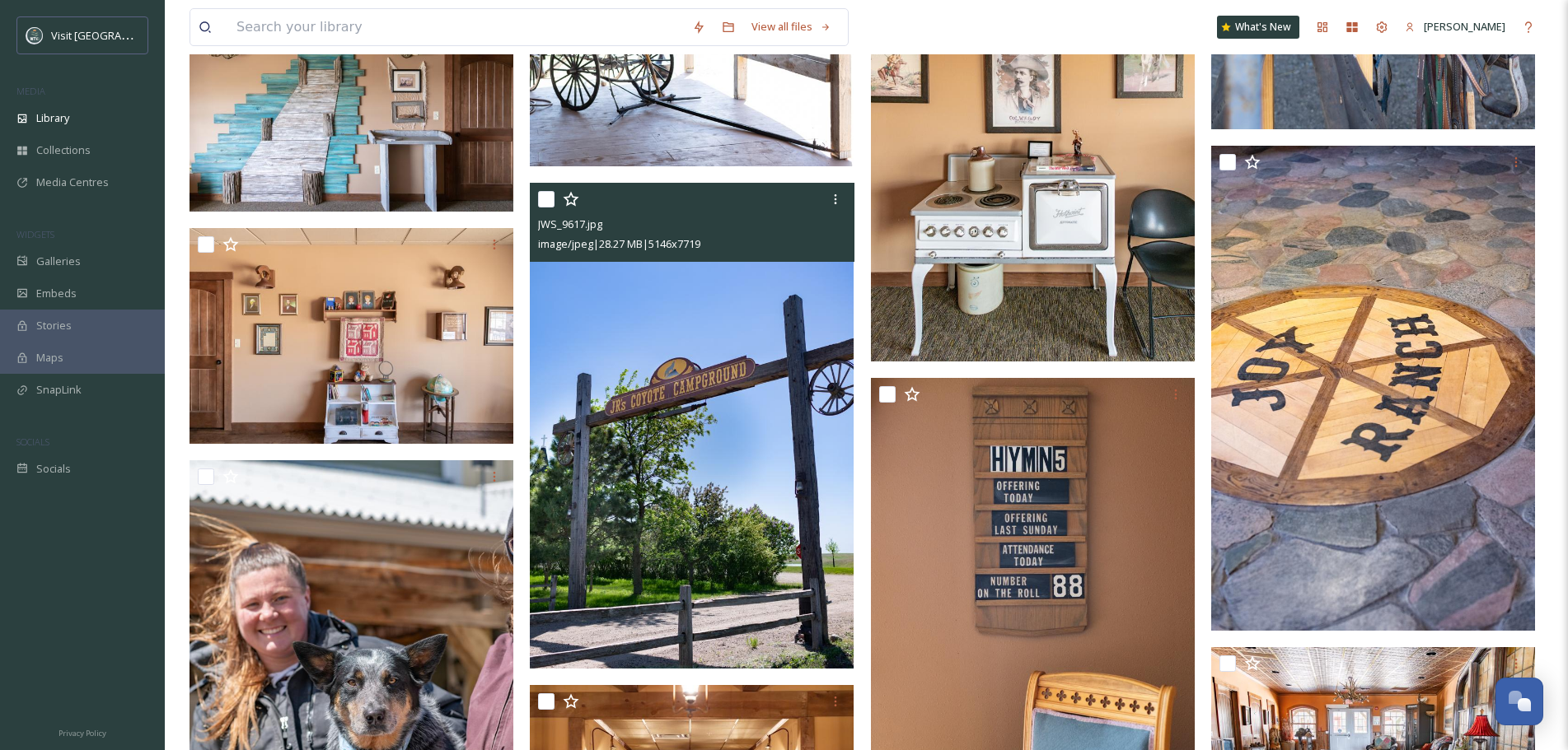
click at [840, 208] on div at bounding box center [835, 199] width 30 height 30
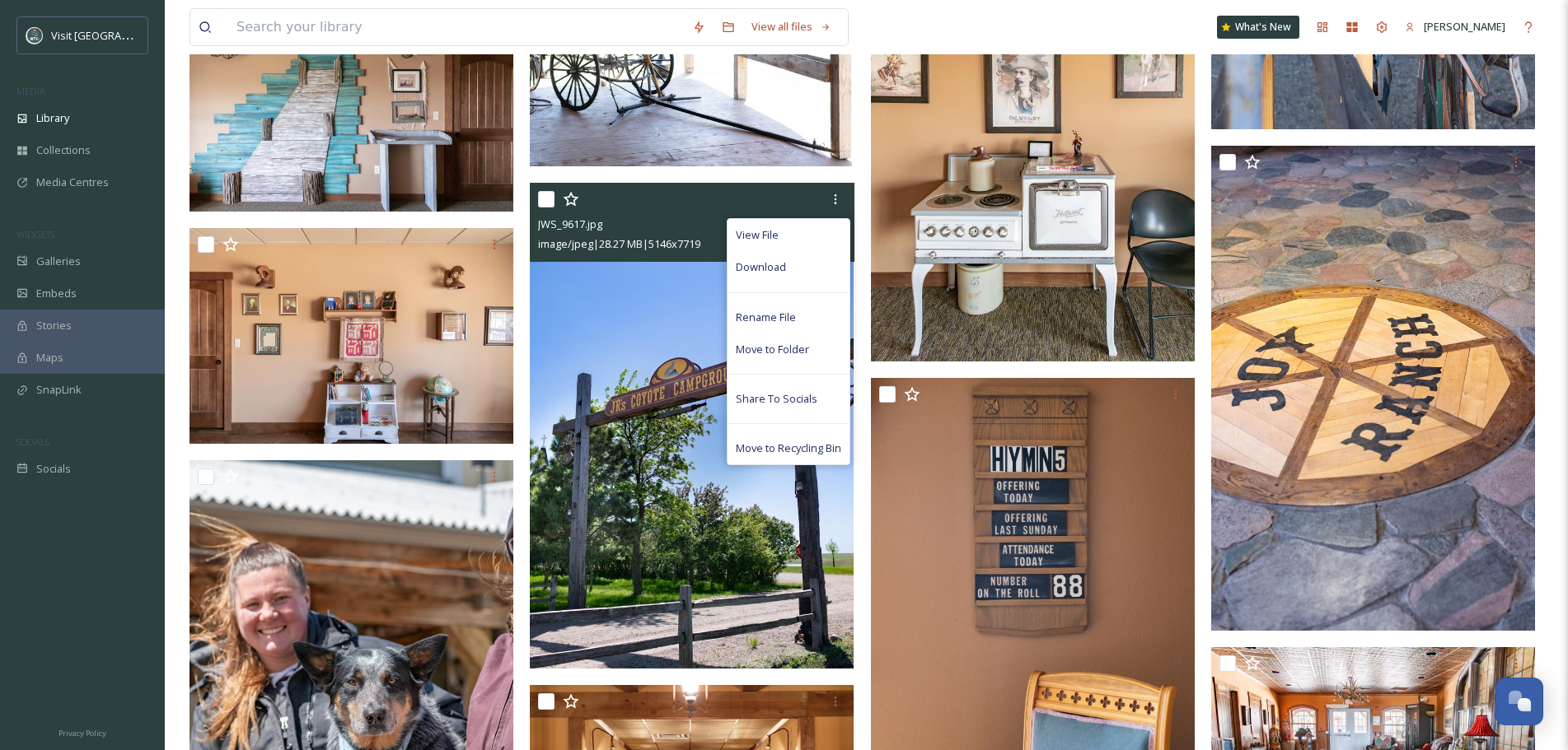
click at [812, 260] on div "Download" at bounding box center [788, 267] width 122 height 32
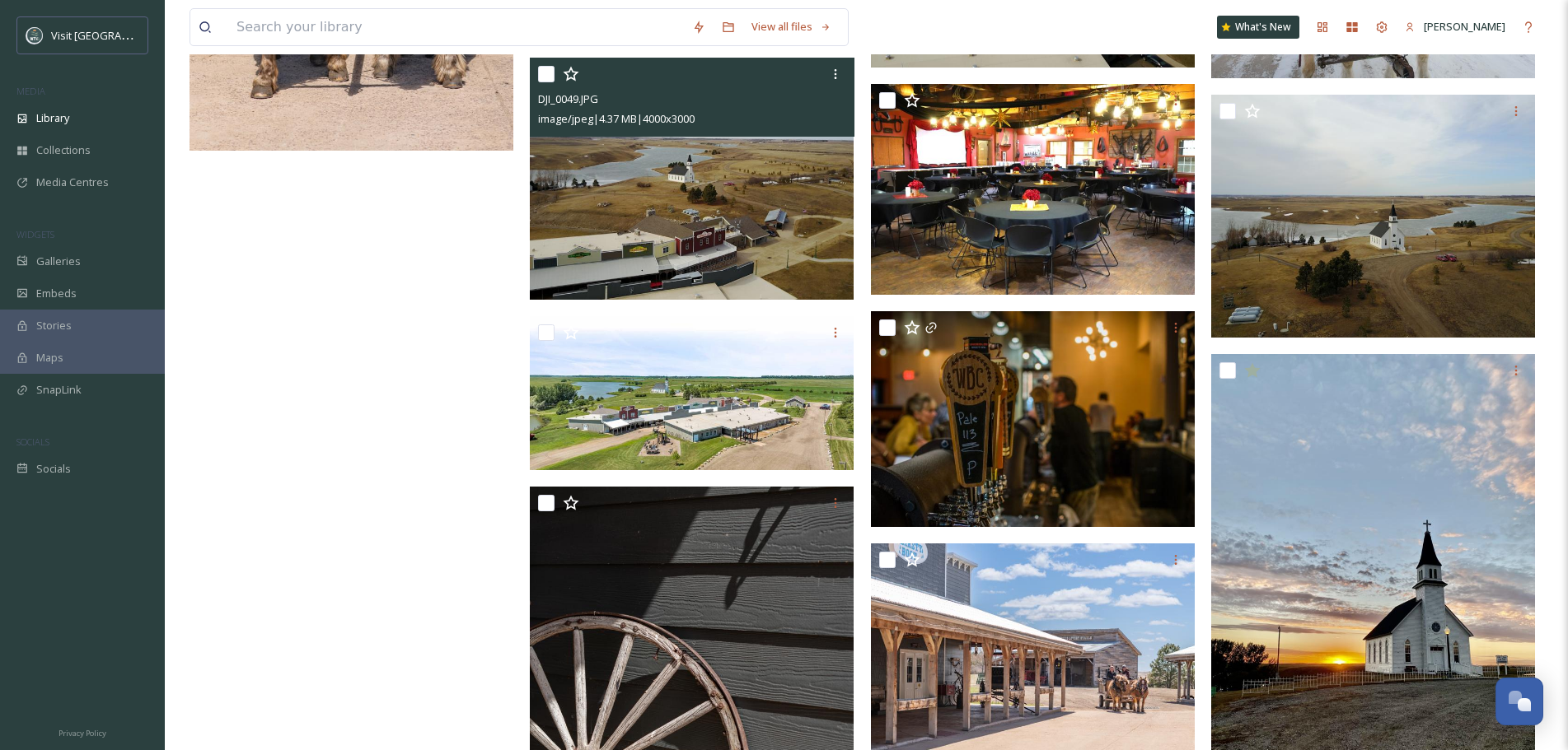
scroll to position [7496, 0]
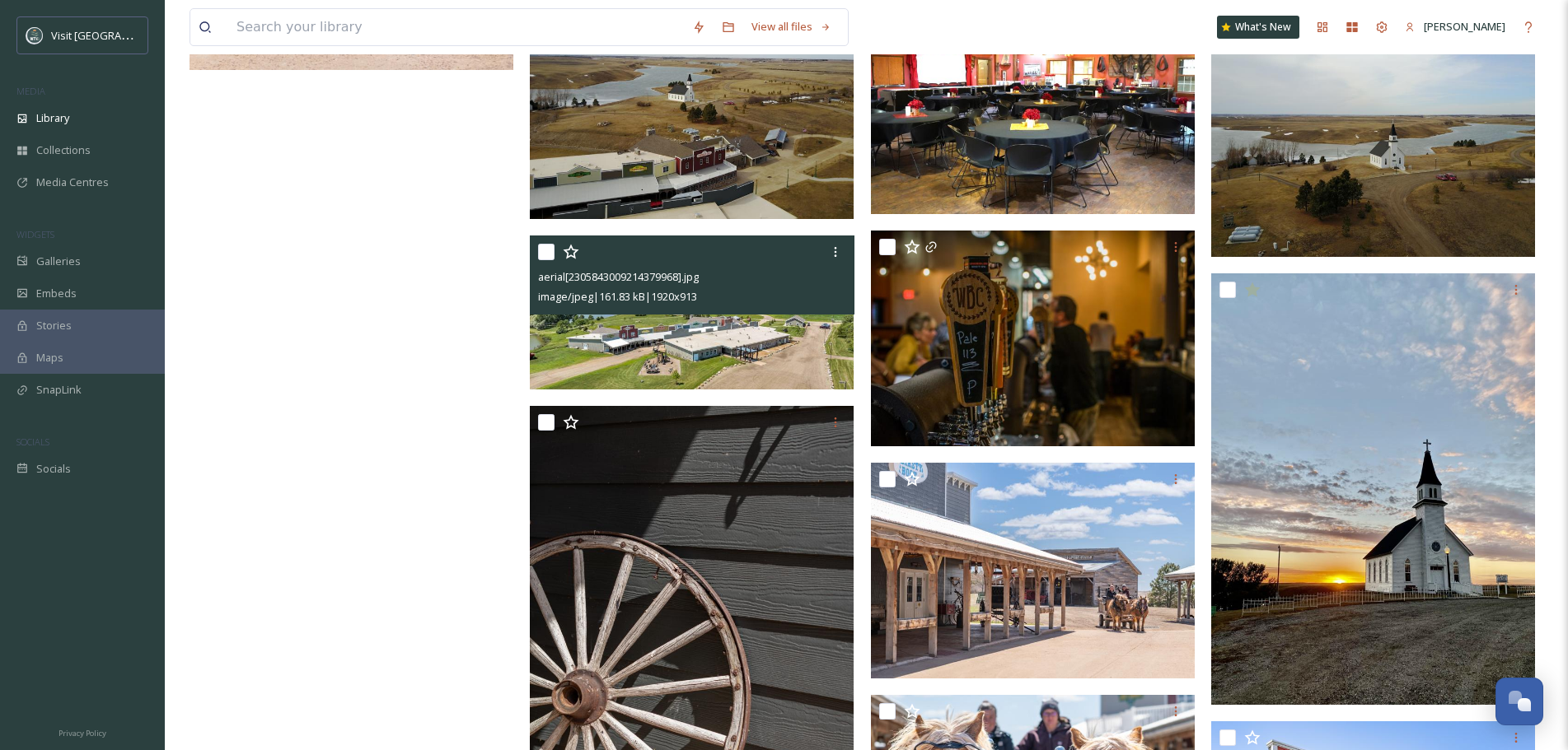
click at [834, 251] on icon at bounding box center [836, 253] width 14 height 14
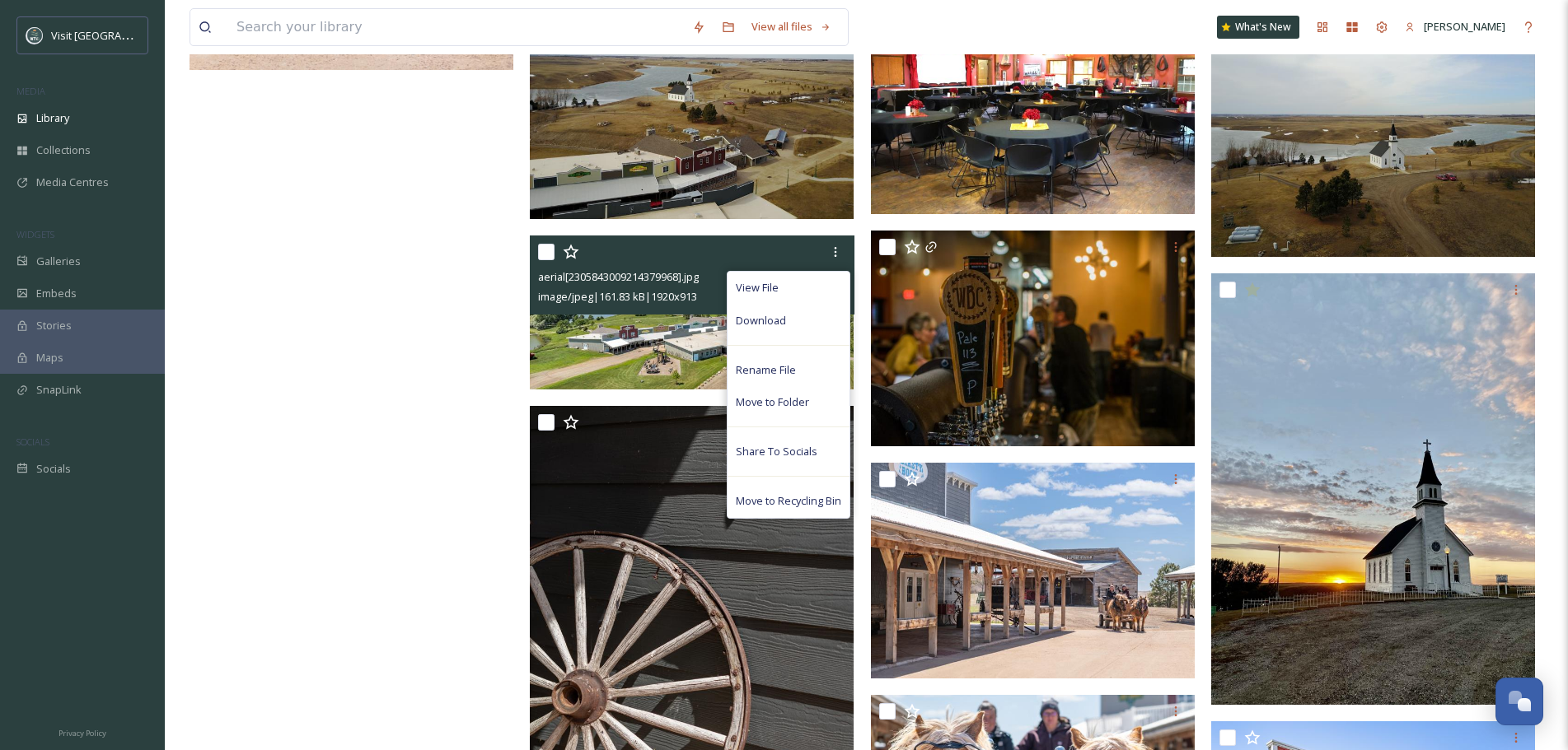
click at [815, 323] on div "Download" at bounding box center [788, 321] width 122 height 32
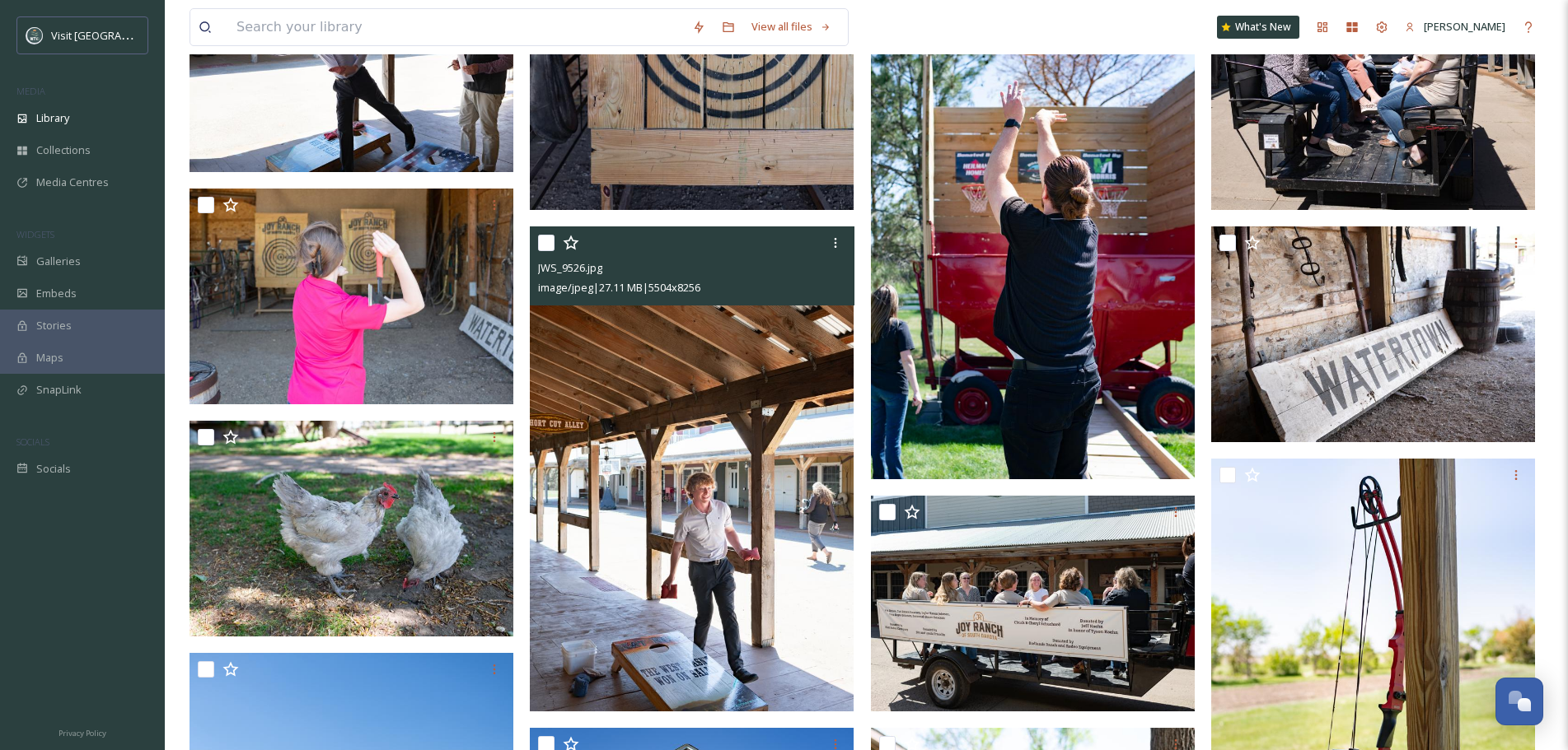
scroll to position [1071, 0]
